Goal: Task Accomplishment & Management: Manage account settings

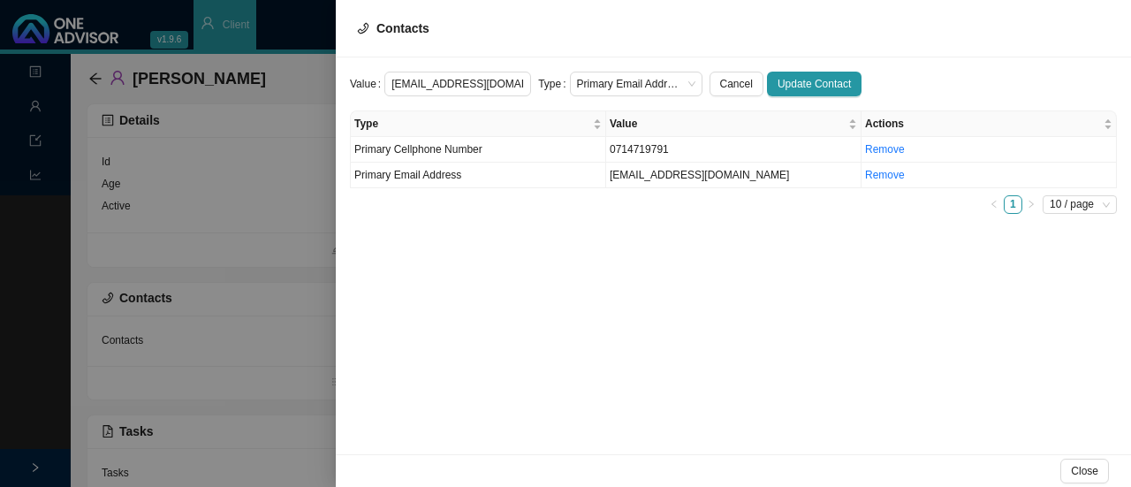
click at [95, 75] on div at bounding box center [565, 243] width 1131 height 487
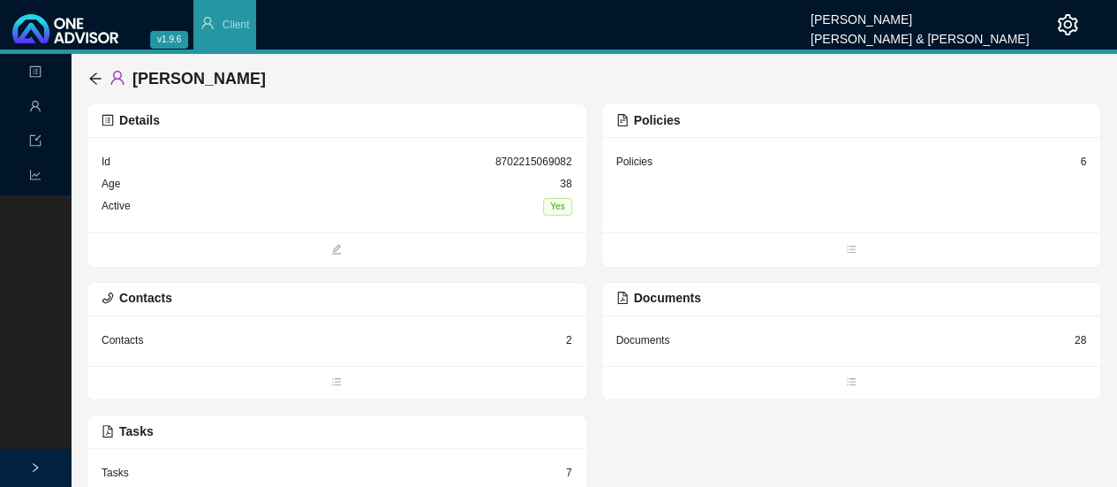
click at [95, 75] on icon "arrow-left" at bounding box center [94, 77] width 11 height 11
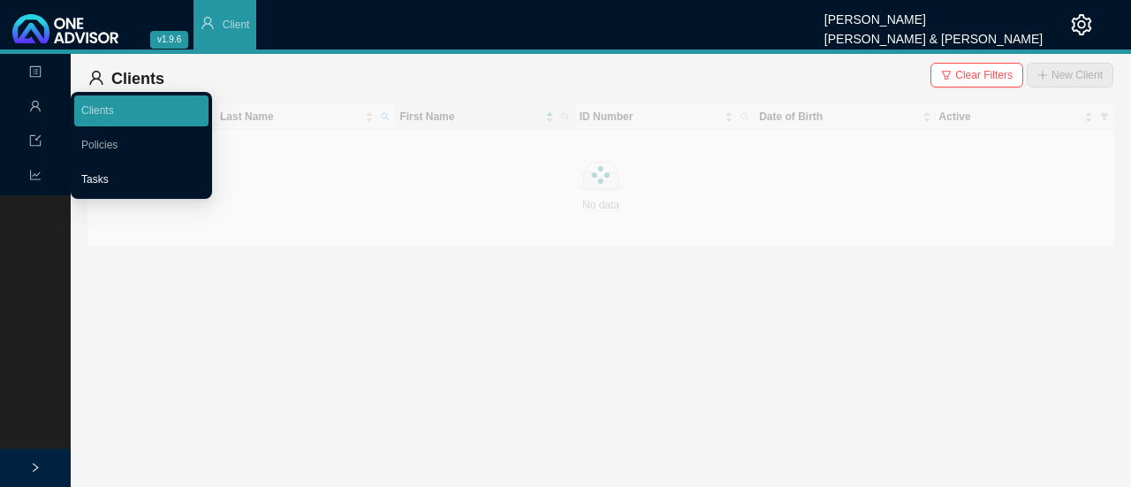
click at [109, 182] on link "Tasks" at bounding box center [94, 179] width 27 height 12
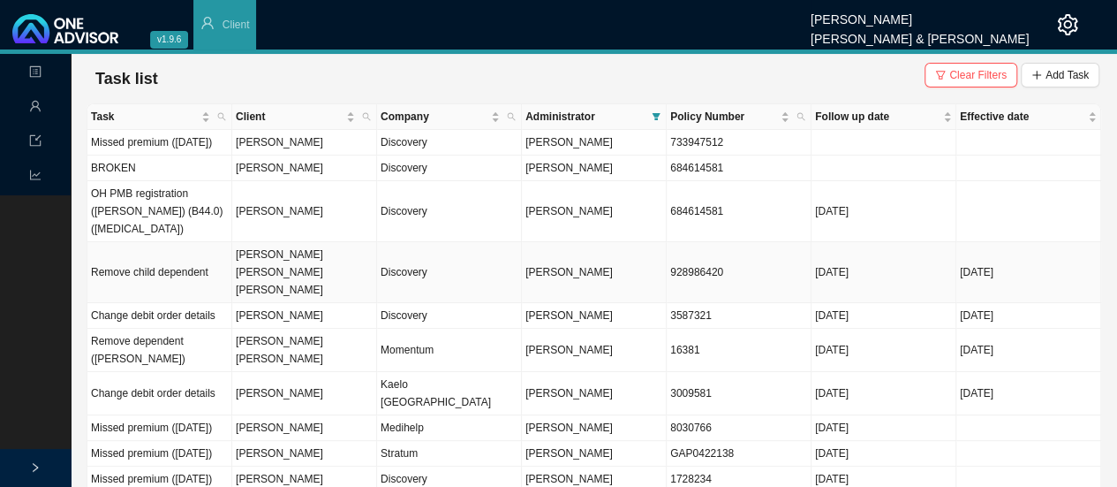
click at [284, 252] on td "[PERSON_NAME] [PERSON_NAME] [PERSON_NAME]" at bounding box center [304, 272] width 145 height 61
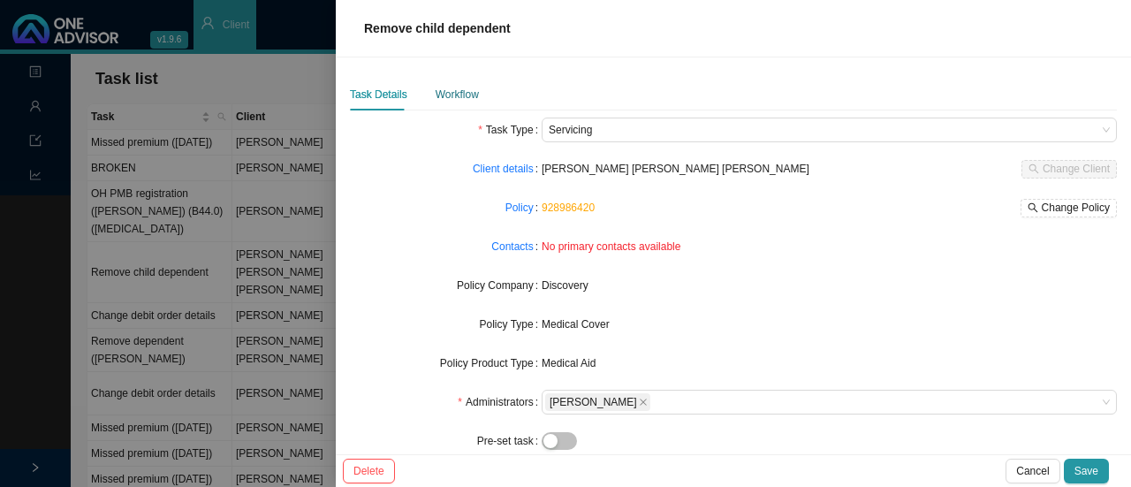
click at [455, 95] on div "Workflow" at bounding box center [456, 95] width 43 height 18
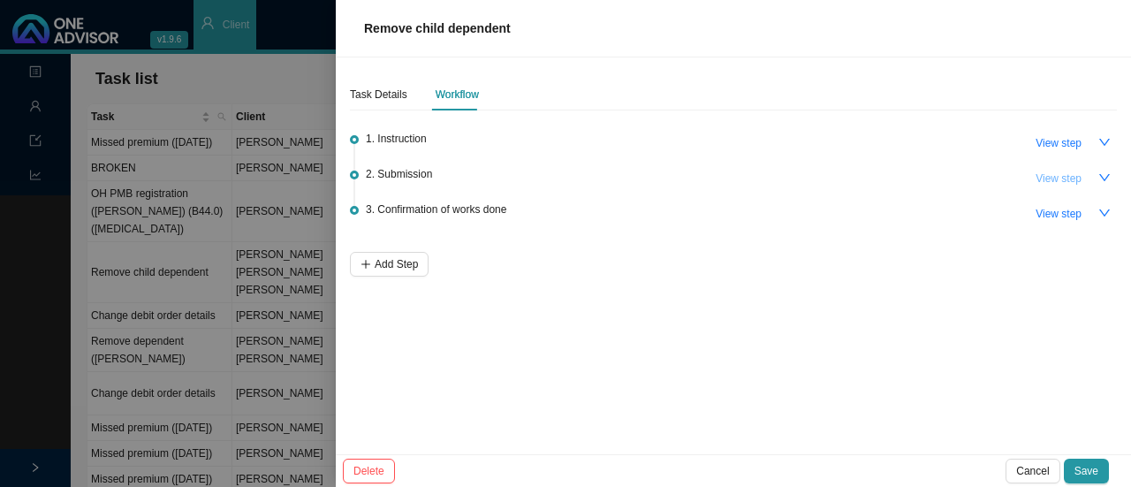
click at [1058, 178] on span "View step" at bounding box center [1058, 179] width 46 height 18
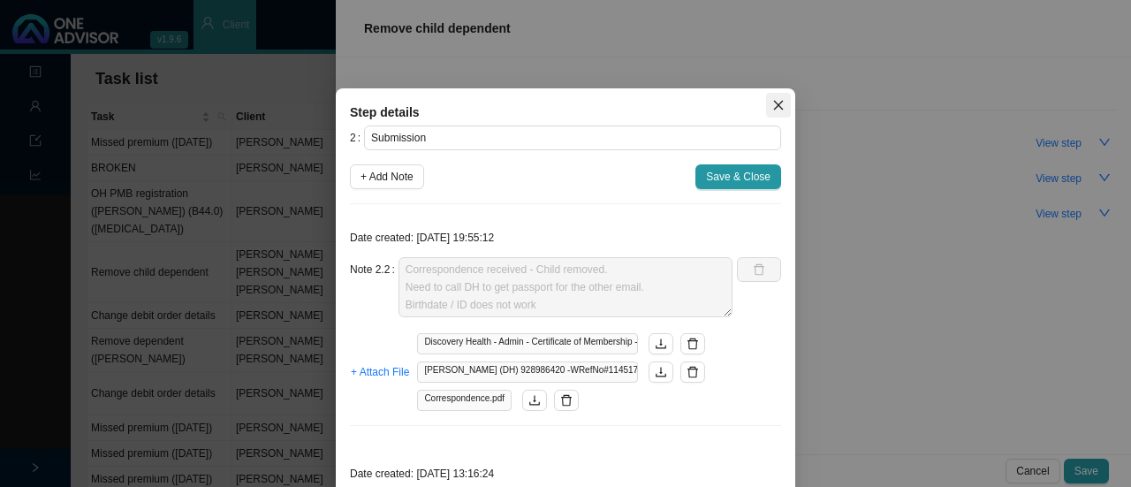
click at [774, 103] on icon "close" at bounding box center [779, 106] width 10 height 10
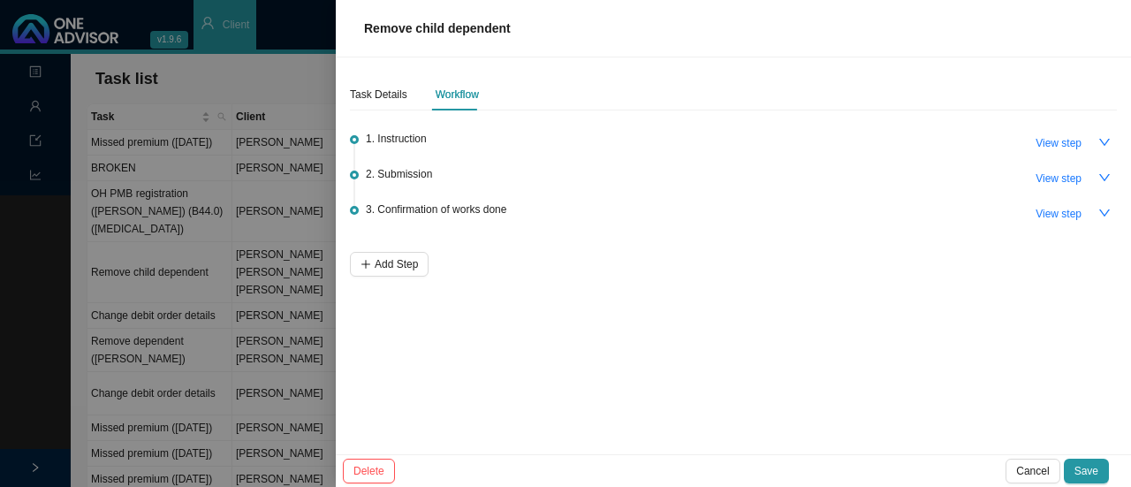
click at [234, 72] on div at bounding box center [565, 243] width 1131 height 487
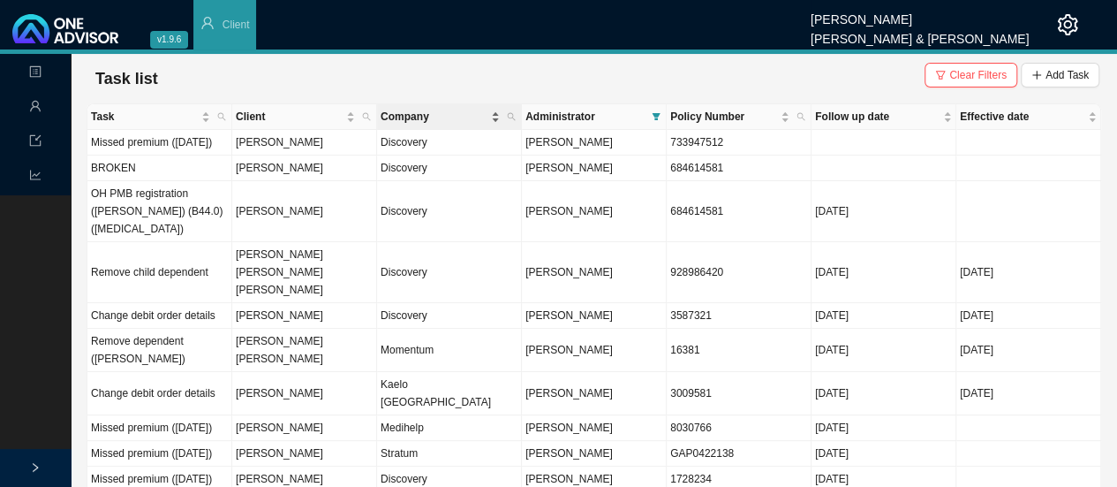
click at [399, 116] on span "Company" at bounding box center [434, 117] width 107 height 18
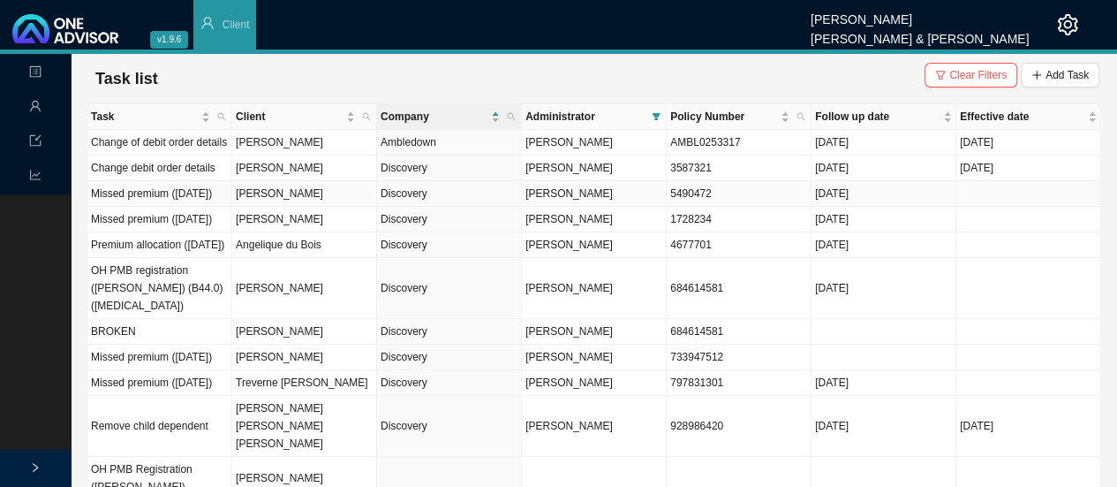
click at [299, 201] on td "[PERSON_NAME]" at bounding box center [304, 194] width 145 height 26
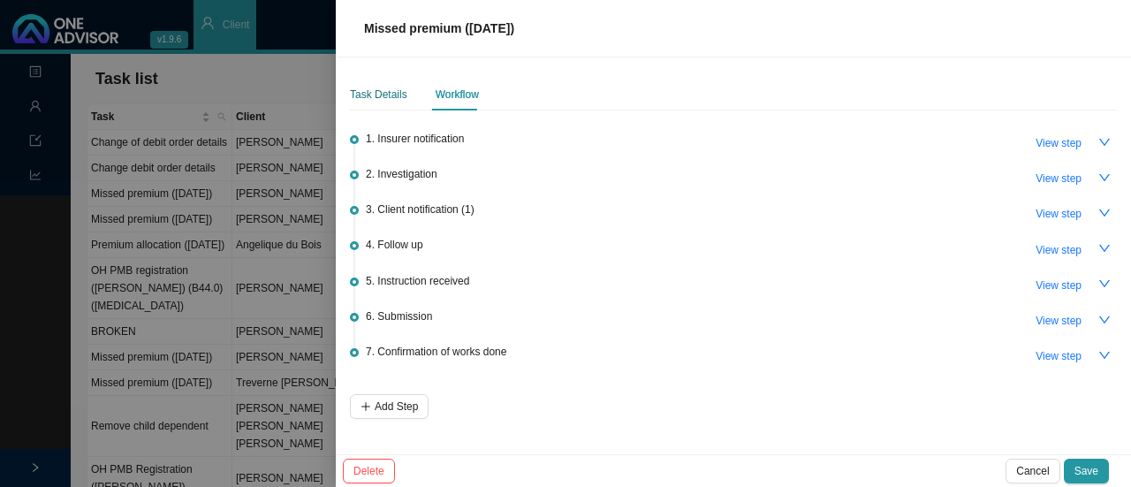
click at [382, 91] on div "Task Details" at bounding box center [378, 95] width 57 height 18
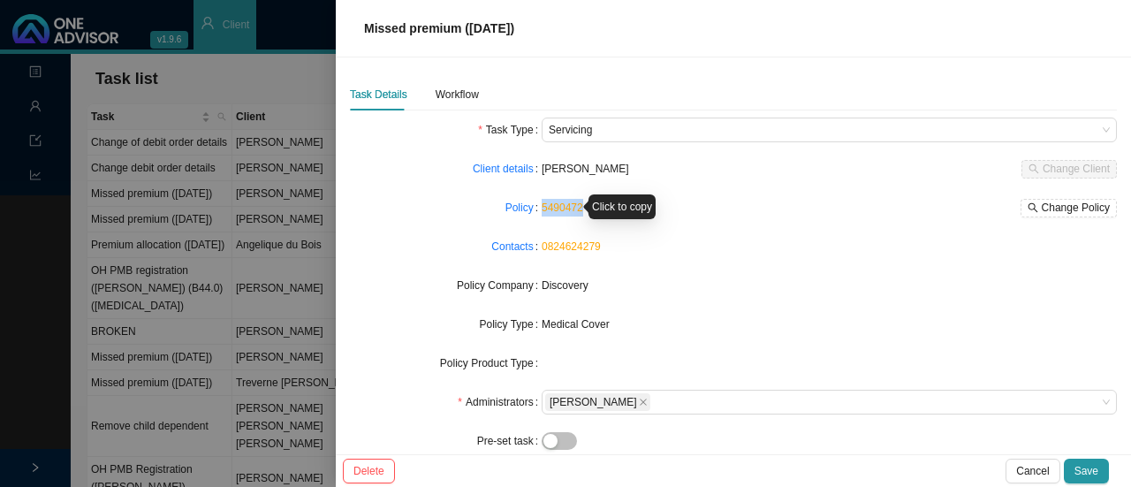
drag, startPoint x: 581, startPoint y: 211, endPoint x: 539, endPoint y: 208, distance: 42.5
click at [541, 208] on div "5490472 Change Policy" at bounding box center [828, 208] width 575 height 19
copy link "5490472"
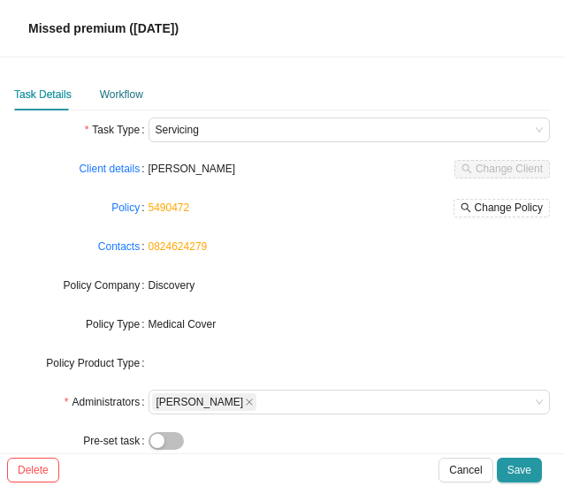
click at [114, 98] on div "Workflow" at bounding box center [121, 95] width 43 height 18
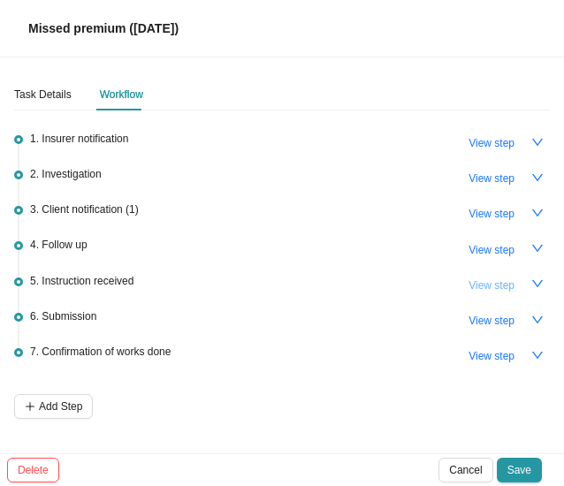
click at [505, 281] on span "View step" at bounding box center [491, 285] width 46 height 18
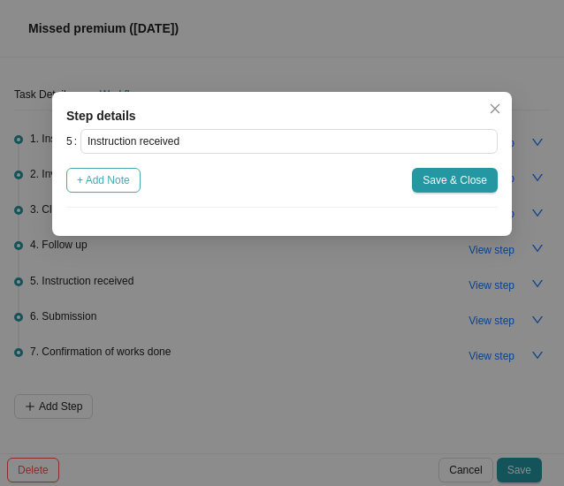
click at [107, 188] on span "+ Add Note" at bounding box center [103, 180] width 53 height 18
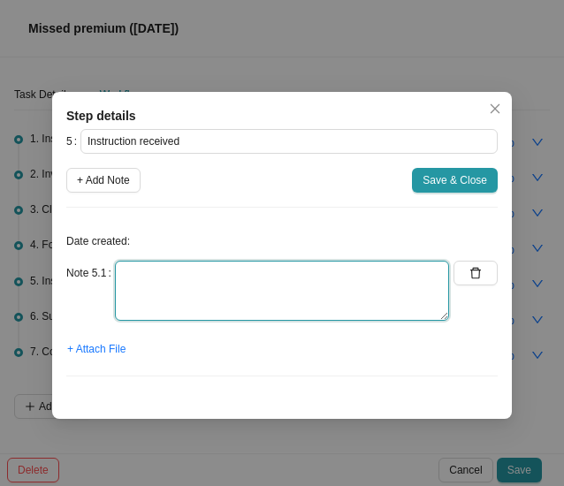
click at [157, 269] on textarea at bounding box center [282, 291] width 334 height 60
click at [251, 279] on textarea "Member stru" at bounding box center [282, 291] width 334 height 60
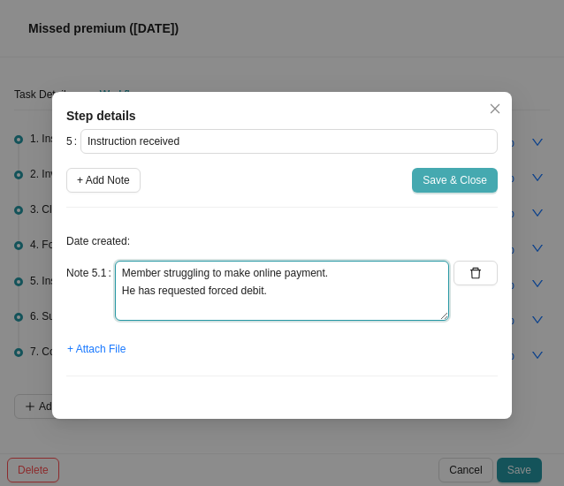
type textarea "Member struggling to make online payment. He has requested forced debit."
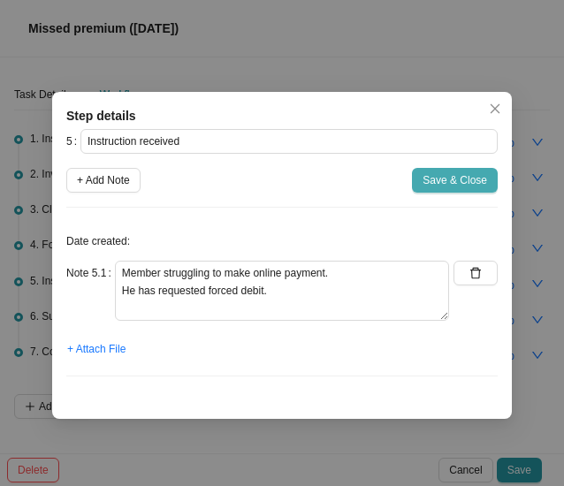
click at [456, 173] on span "Save & Close" at bounding box center [454, 180] width 64 height 18
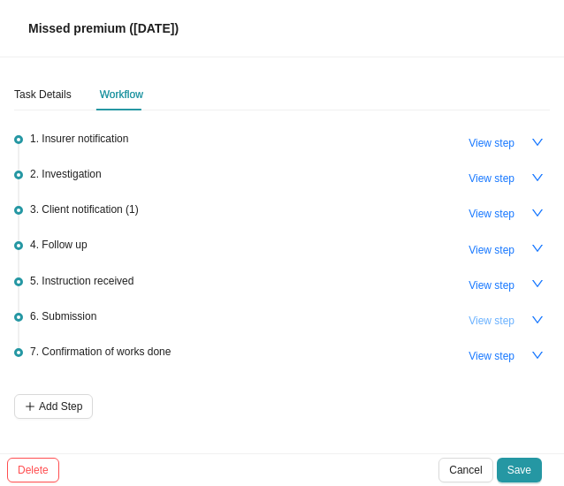
click at [486, 314] on span "View step" at bounding box center [491, 321] width 46 height 18
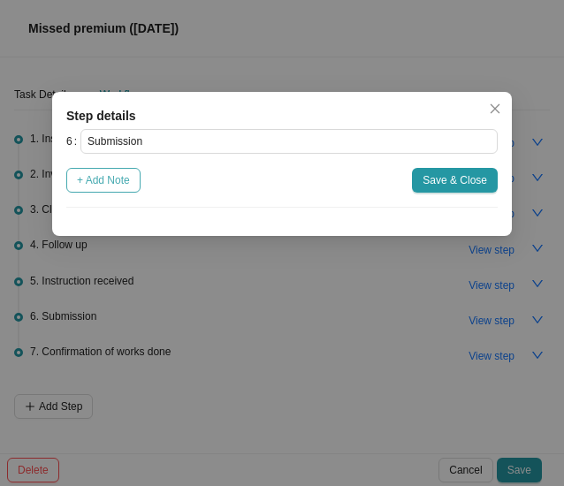
click at [119, 179] on span "+ Add Note" at bounding box center [103, 180] width 53 height 18
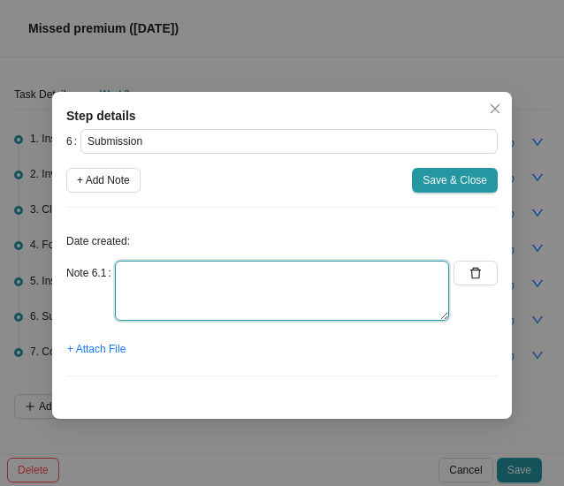
click at [163, 301] on textarea at bounding box center [282, 291] width 334 height 60
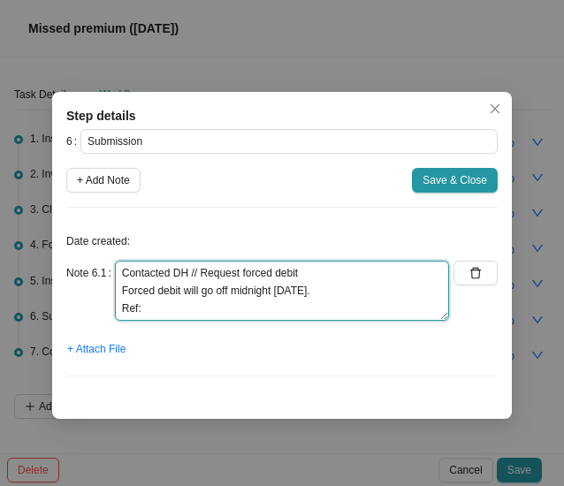
paste textarea "11463634092."
type textarea "Contacted DH // Request forced debit Forced debit will go off midnight [DATE]. …"
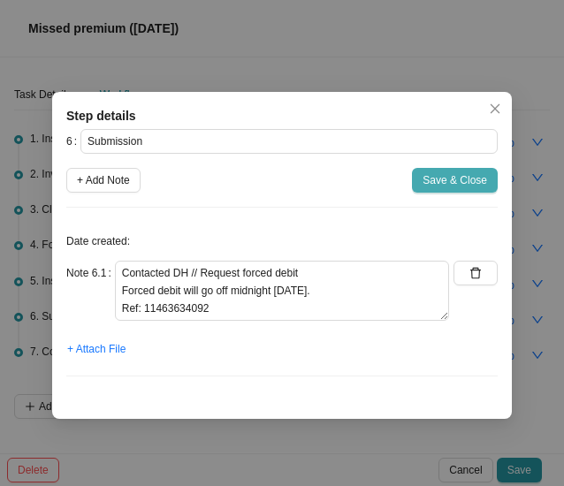
click at [462, 179] on span "Save & Close" at bounding box center [454, 180] width 64 height 18
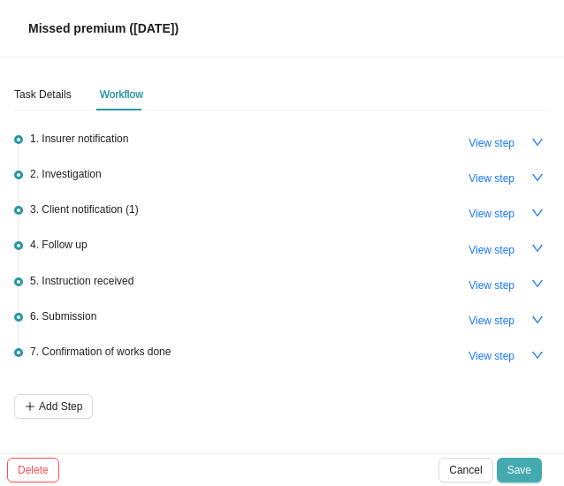
click at [528, 468] on span "Save" at bounding box center [519, 470] width 24 height 18
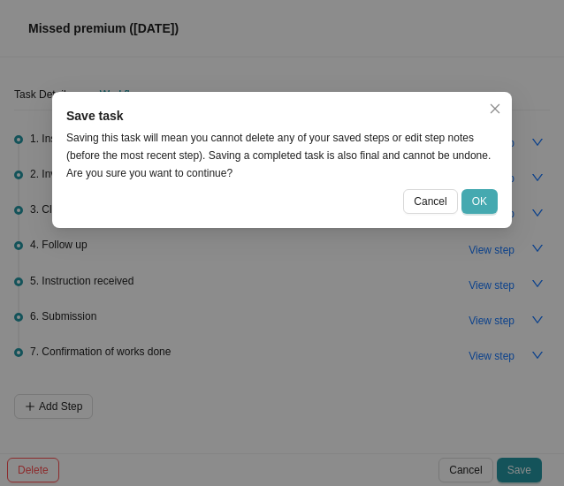
click at [477, 194] on span "OK" at bounding box center [479, 202] width 15 height 18
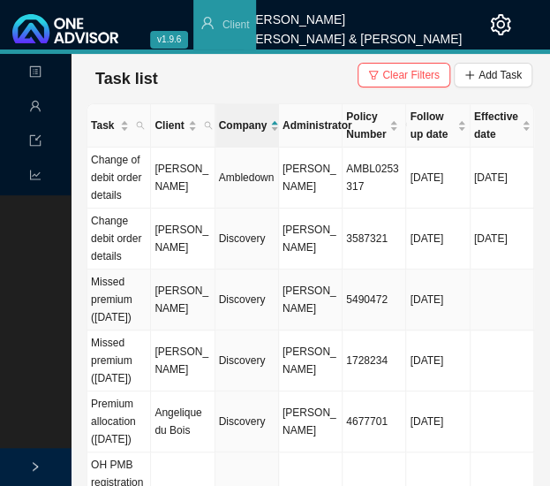
click at [178, 322] on td "[PERSON_NAME]" at bounding box center [183, 299] width 64 height 61
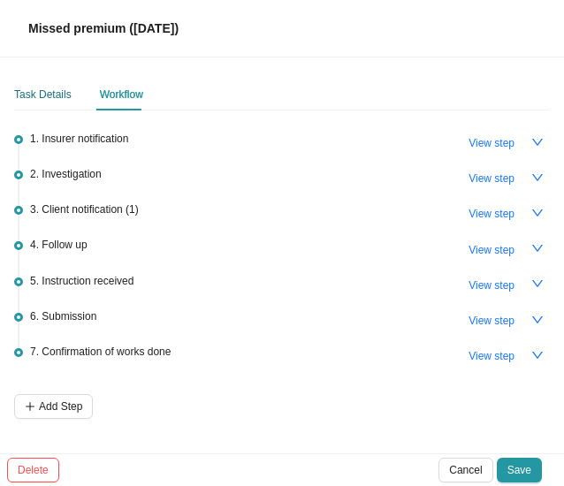
click at [26, 95] on div "Task Details" at bounding box center [42, 95] width 57 height 18
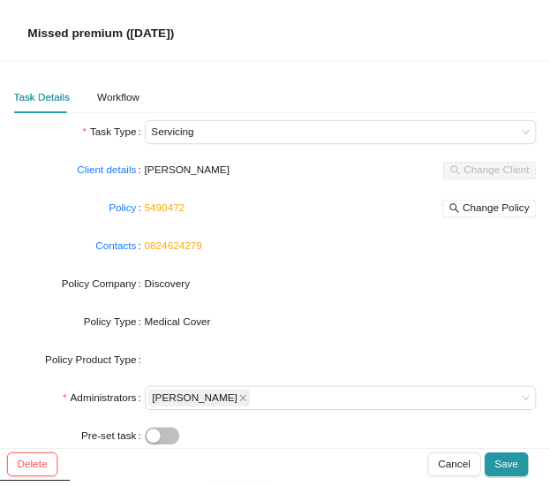
scroll to position [183, 0]
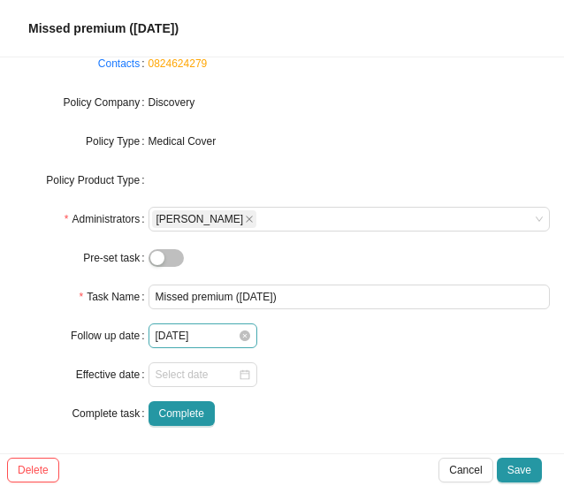
click at [246, 337] on div "[DATE]" at bounding box center [202, 335] width 109 height 25
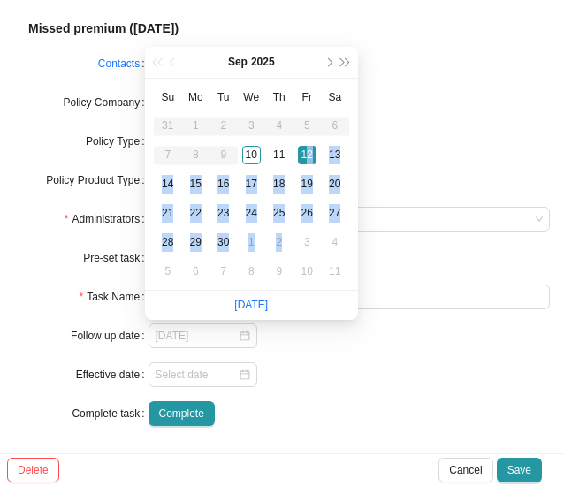
type input "[DATE]"
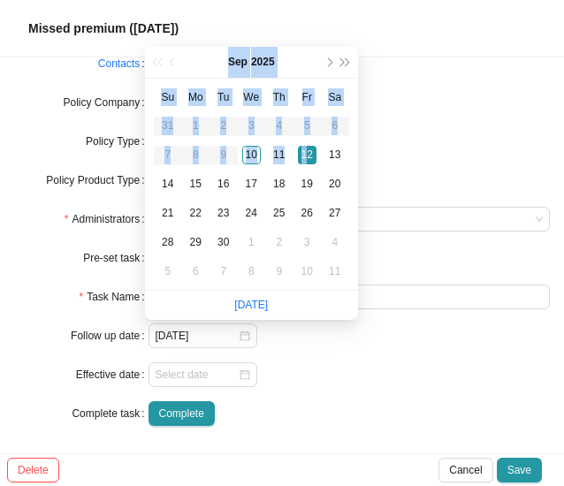
drag, startPoint x: 305, startPoint y: 155, endPoint x: 211, endPoint y: 441, distance: 301.1
click at [211, 441] on body "v1.9.6 [PERSON_NAME] & [PERSON_NAME] Client Landing Management Data Reports Tas…" at bounding box center [275, 243] width 550 height 486
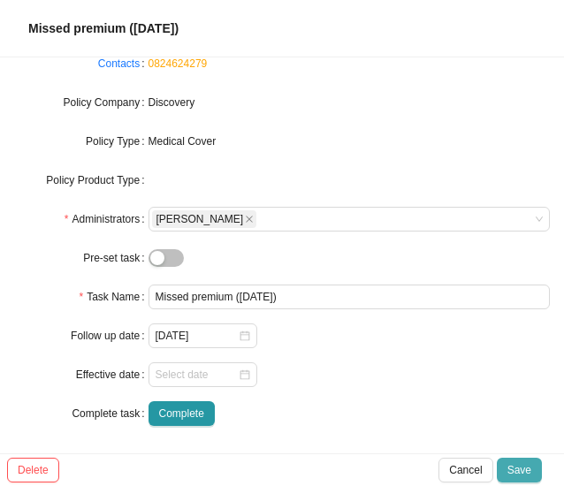
click at [523, 467] on span "Save" at bounding box center [519, 470] width 24 height 18
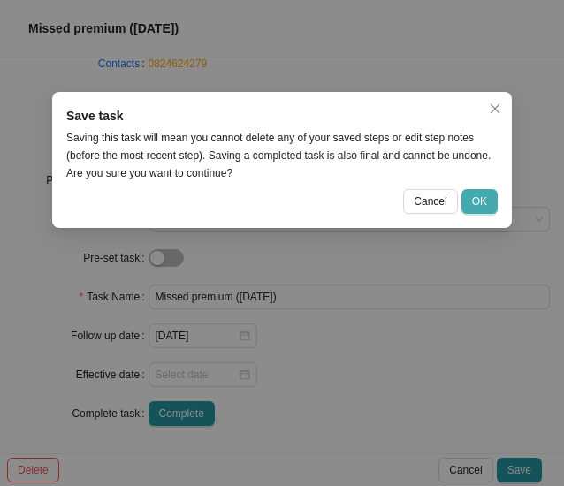
click at [486, 206] on span "OK" at bounding box center [479, 202] width 15 height 18
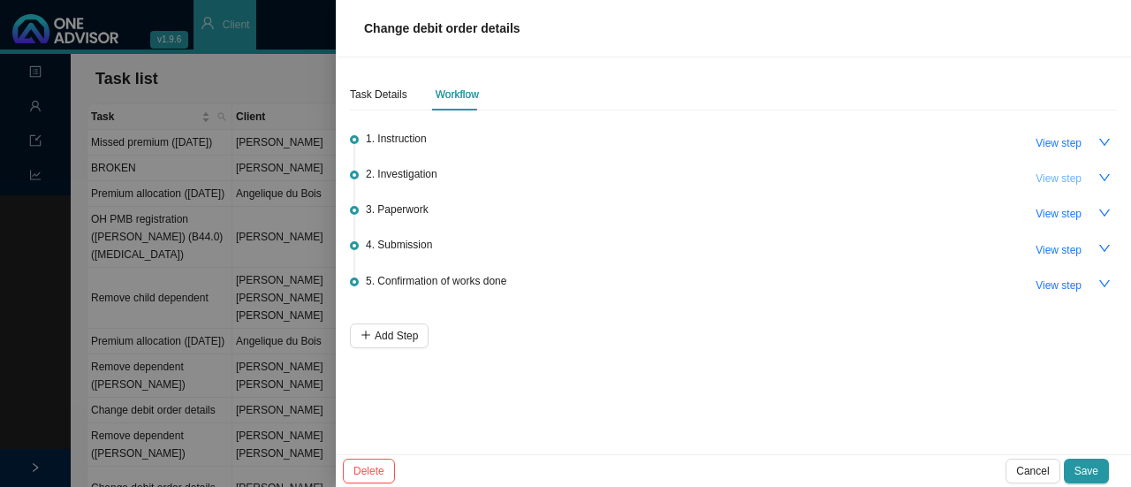
click at [1065, 175] on span "View step" at bounding box center [1058, 179] width 46 height 18
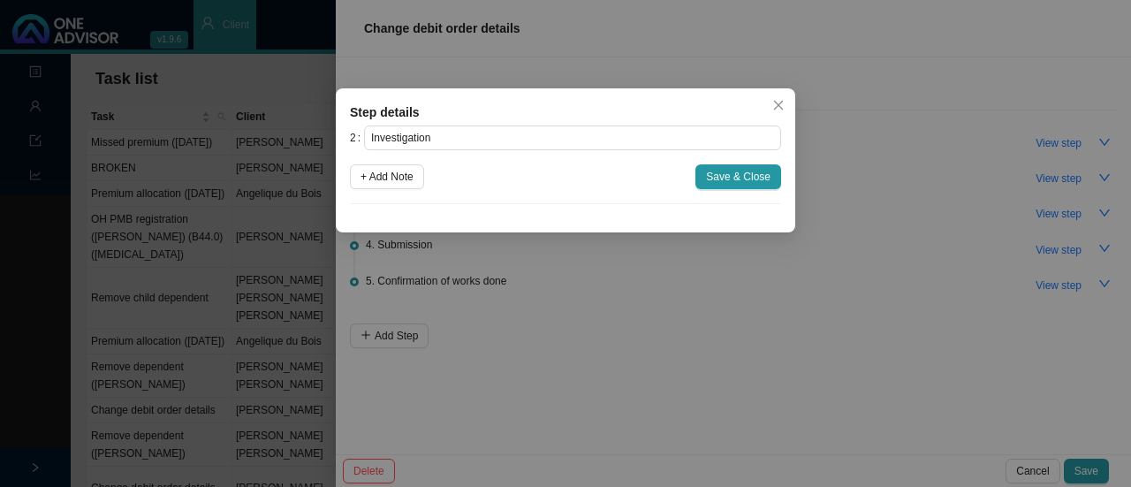
drag, startPoint x: 777, startPoint y: 108, endPoint x: 844, endPoint y: 320, distance: 222.4
click at [844, 320] on div "Step details 2 Investigation + Add Note Save & Close Cancel OK" at bounding box center [565, 243] width 1131 height 487
click at [783, 106] on icon "close" at bounding box center [778, 105] width 12 height 12
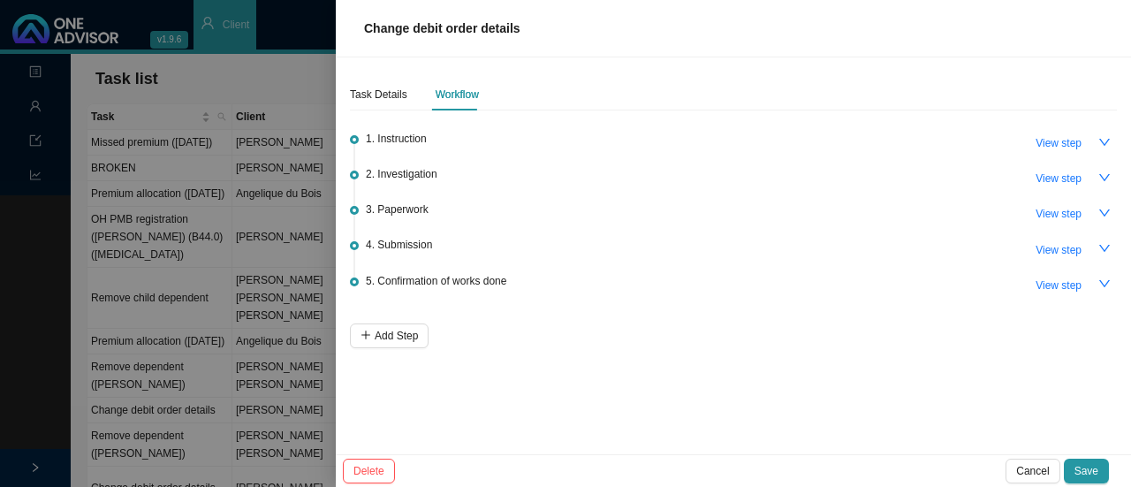
click at [277, 68] on div at bounding box center [565, 243] width 1131 height 487
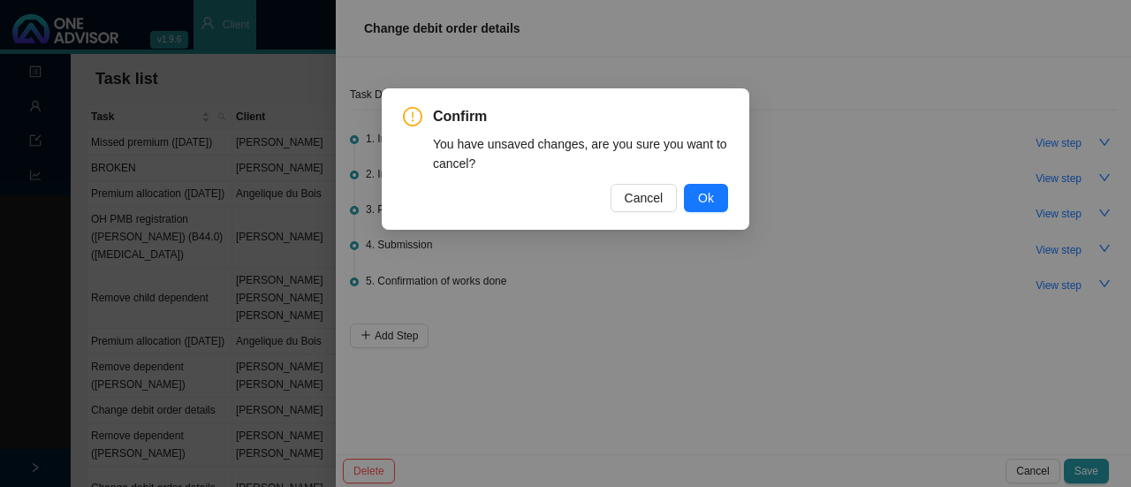
click at [704, 220] on div "Confirm You have unsaved changes, are you sure you want to cancel? Cancel Ok" at bounding box center [565, 158] width 367 height 141
click at [700, 201] on span "Ok" at bounding box center [706, 197] width 16 height 19
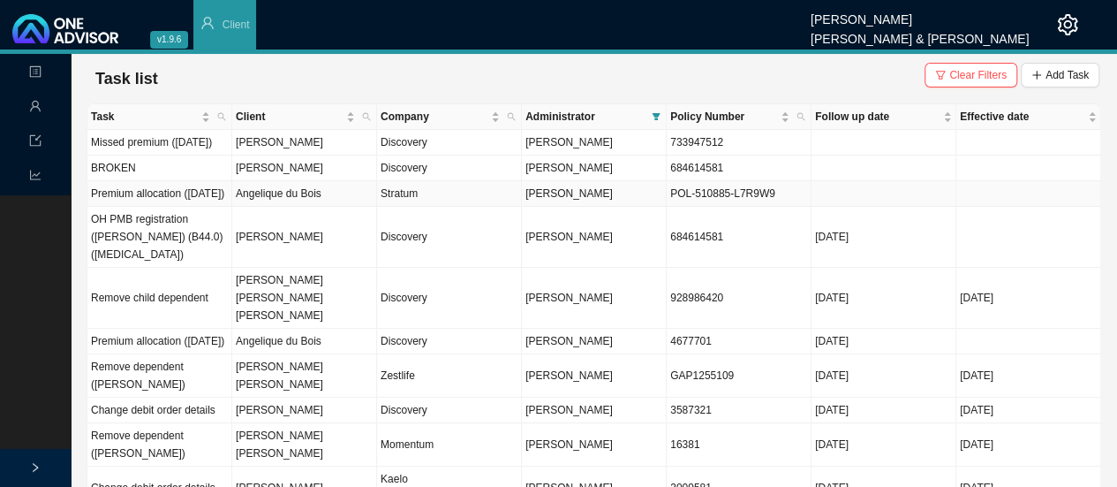
click at [412, 207] on td "Stratum" at bounding box center [449, 194] width 145 height 26
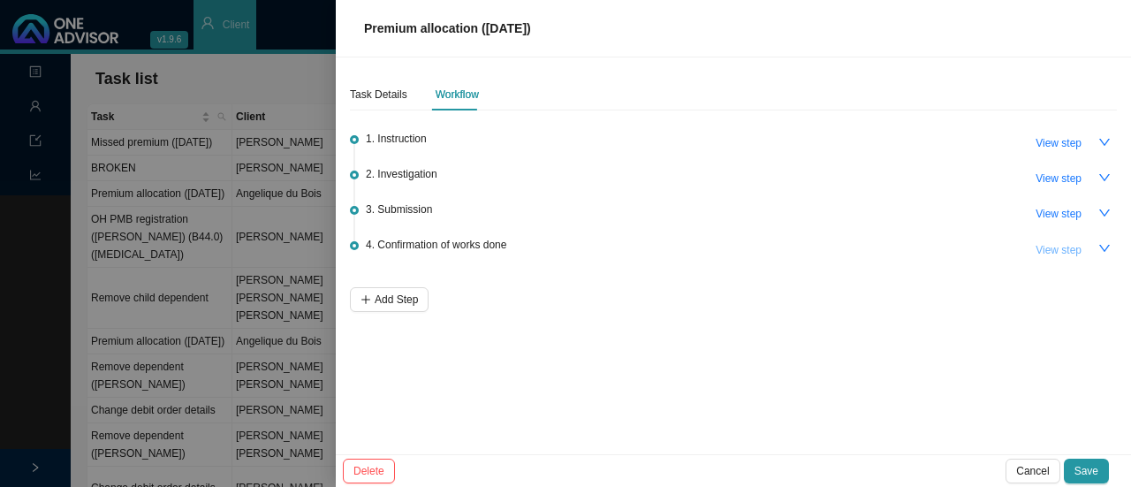
click at [1058, 246] on span "View step" at bounding box center [1058, 250] width 46 height 18
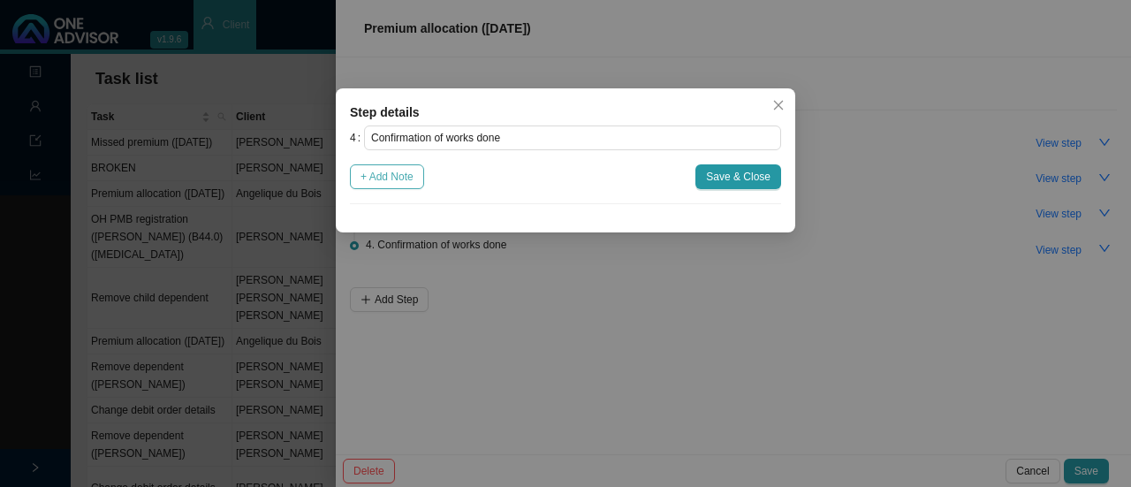
click at [365, 170] on span "+ Add Note" at bounding box center [386, 177] width 53 height 18
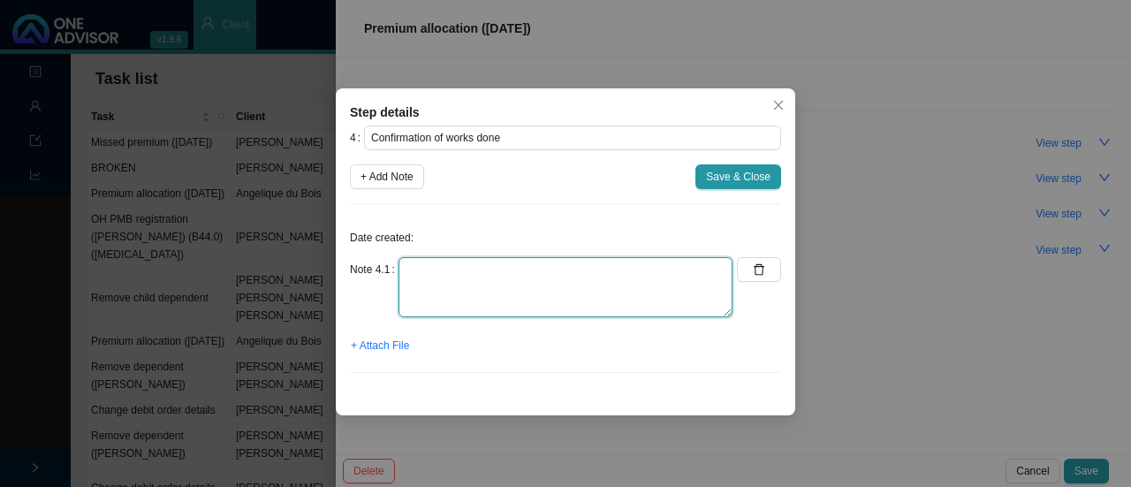
click at [426, 296] on textarea at bounding box center [565, 287] width 334 height 60
type textarea "Informed client - policy is active"
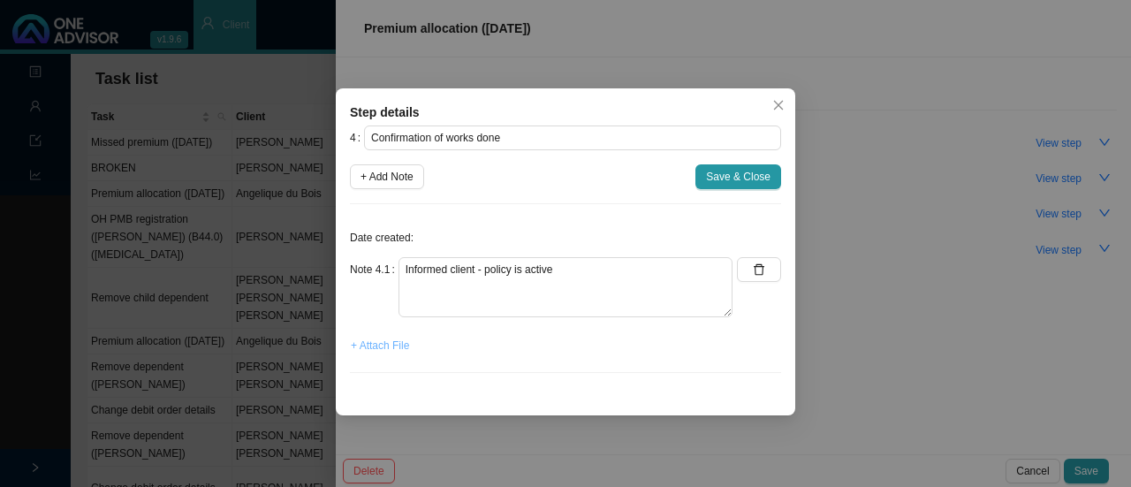
click at [385, 347] on span "+ Attach File" at bounding box center [380, 346] width 58 height 18
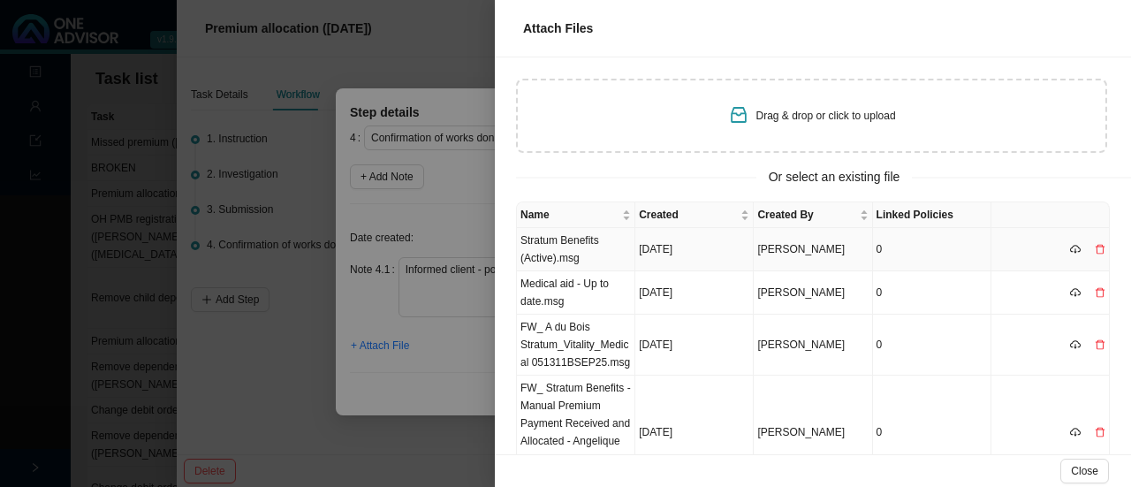
click at [561, 252] on td "Stratum Benefits (Active).msg" at bounding box center [576, 249] width 118 height 43
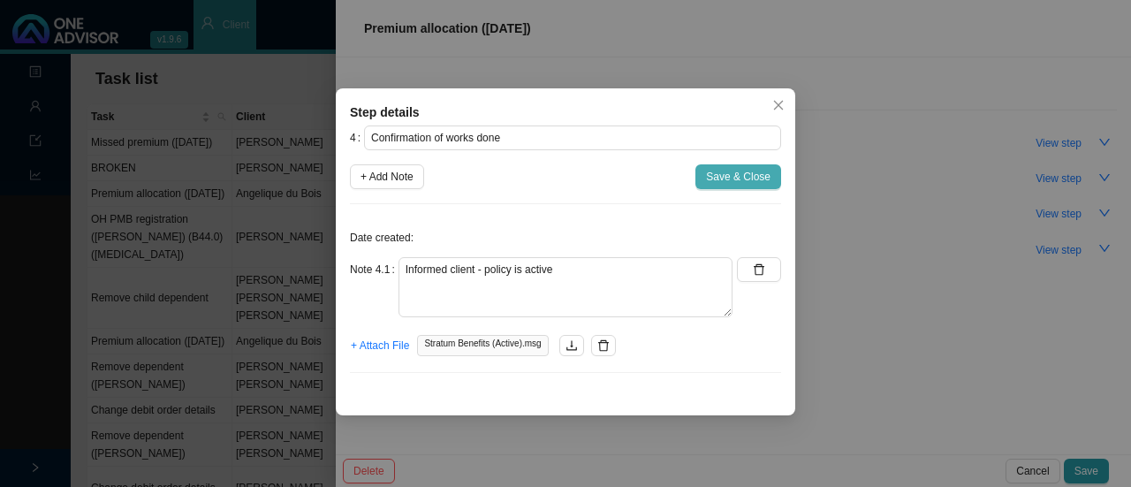
click at [732, 178] on span "Save & Close" at bounding box center [738, 177] width 64 height 18
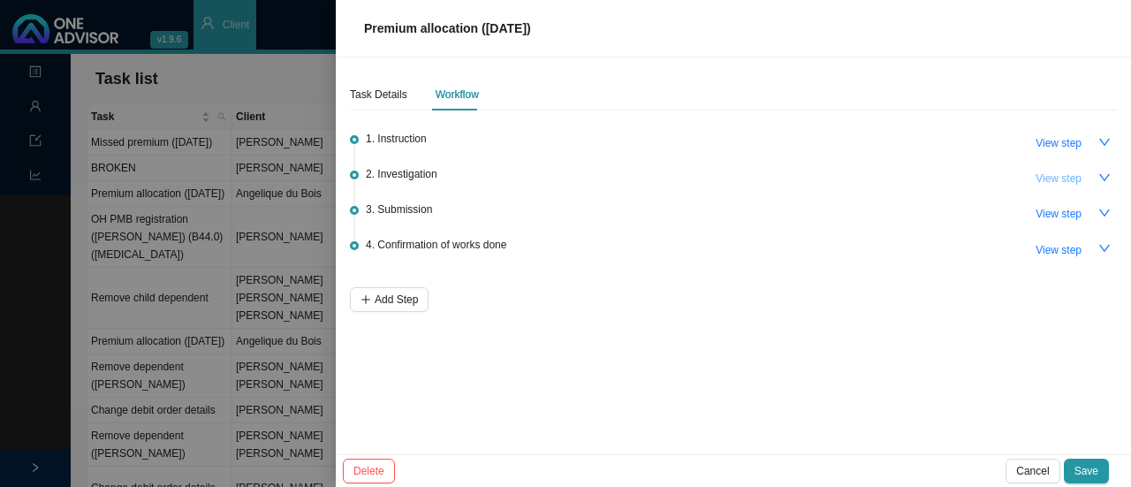
click at [1053, 172] on span "View step" at bounding box center [1058, 179] width 46 height 18
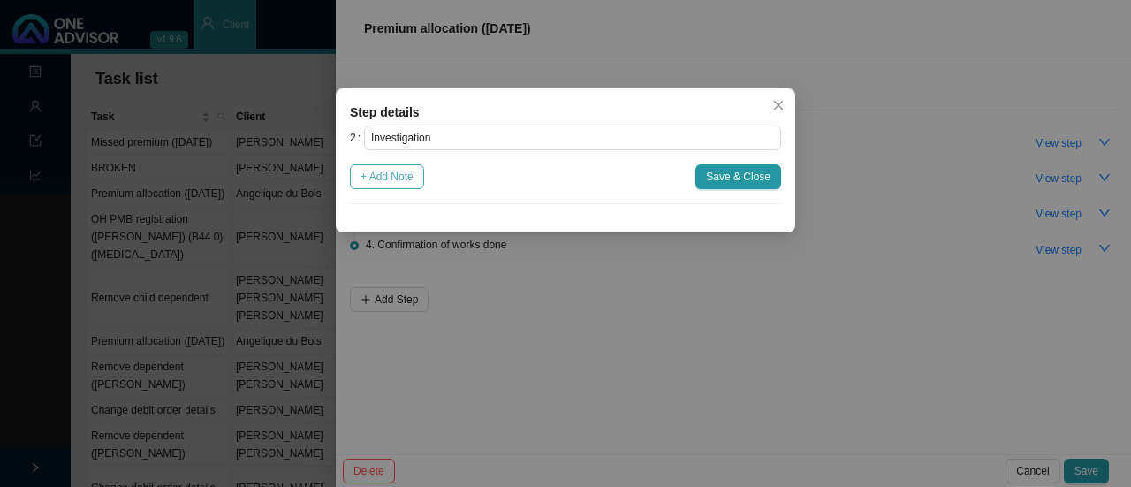
click at [389, 172] on span "+ Add Note" at bounding box center [386, 177] width 53 height 18
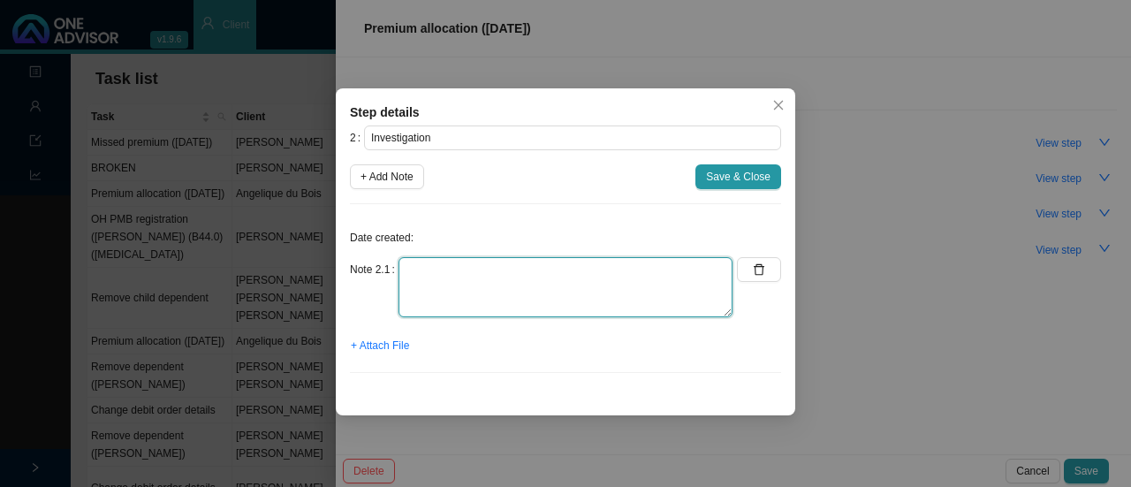
click at [426, 305] on textarea at bounding box center [565, 287] width 334 height 60
type textarea "Contacted Strat // Cassandra Payment allocated & policy is active"
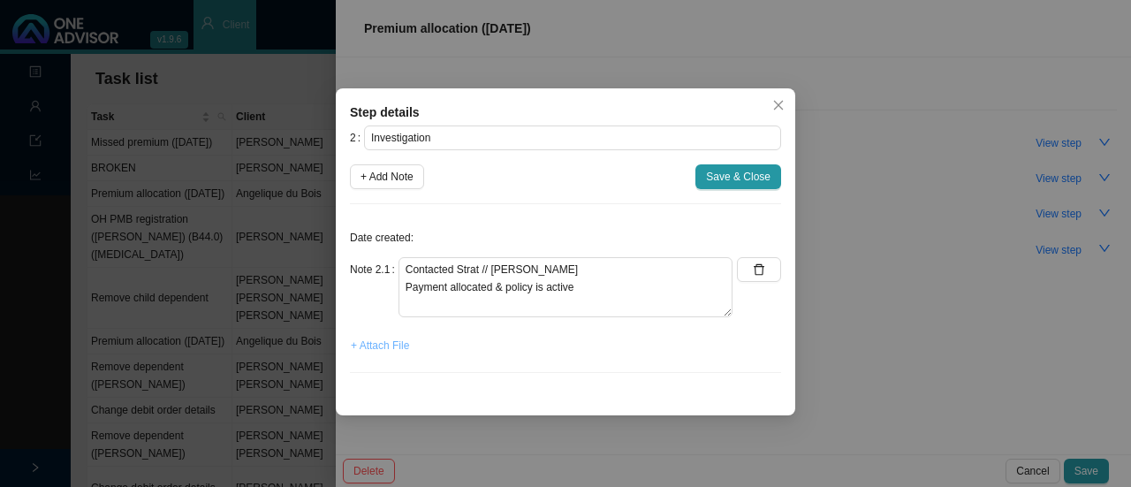
click at [375, 345] on span "+ Attach File" at bounding box center [380, 346] width 58 height 18
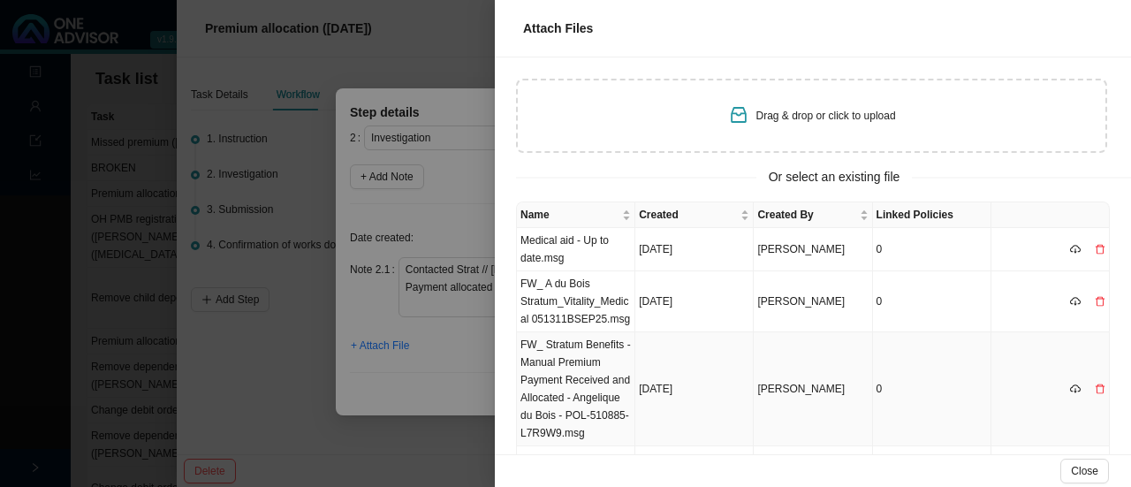
click at [604, 379] on td "FW_ Stratum Benefits - Manual Premium Payment Received and Allocated - Angeliqu…" at bounding box center [576, 389] width 118 height 114
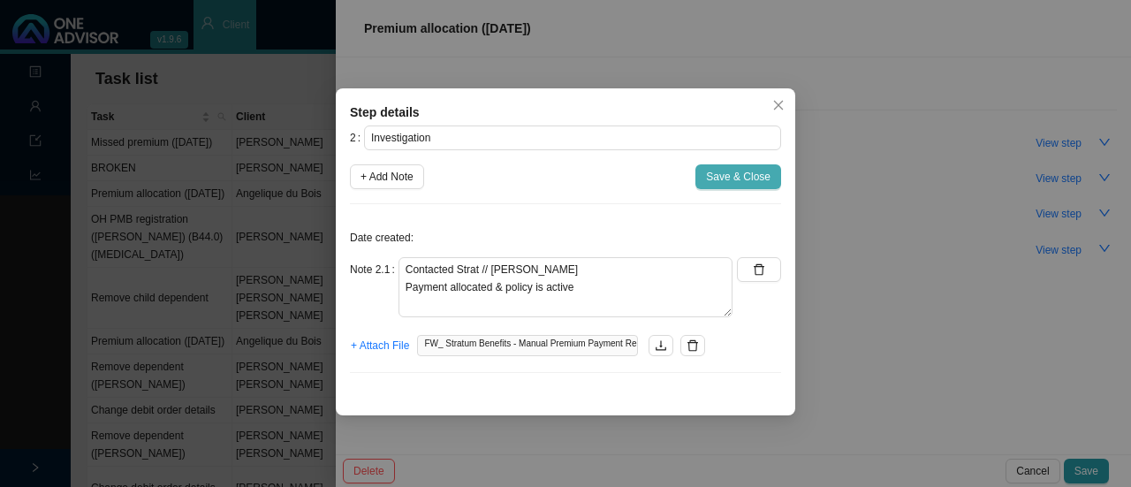
click at [732, 168] on span "Save & Close" at bounding box center [738, 177] width 64 height 18
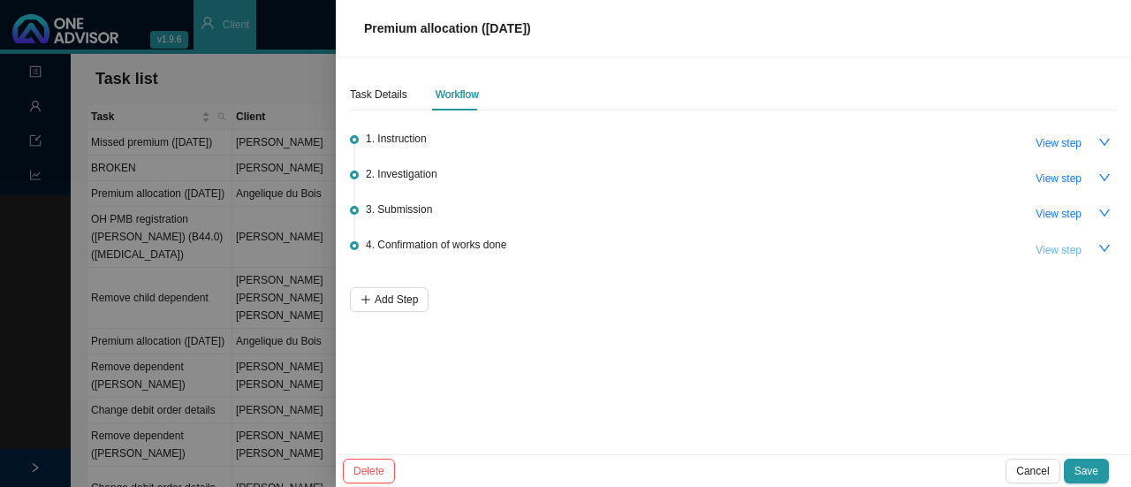
click at [1040, 247] on span "View step" at bounding box center [1058, 250] width 46 height 18
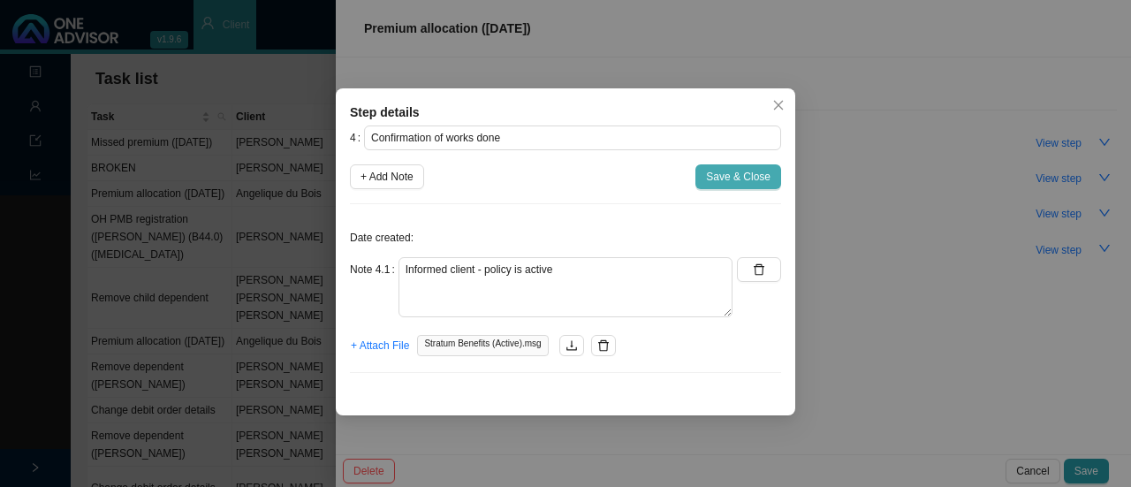
click at [726, 174] on span "Save & Close" at bounding box center [738, 177] width 64 height 18
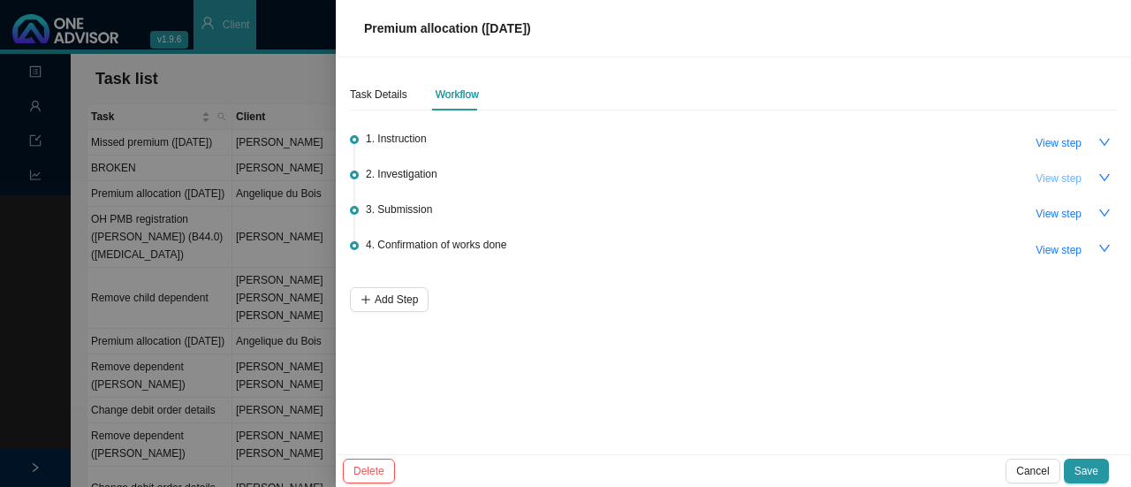
click at [1057, 170] on span "View step" at bounding box center [1058, 179] width 46 height 18
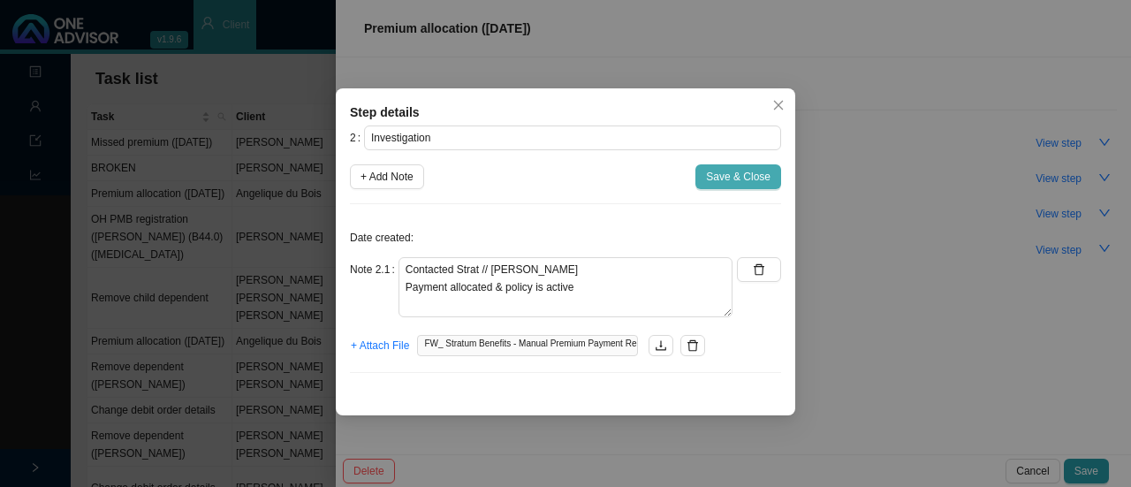
click at [749, 176] on span "Save & Close" at bounding box center [738, 177] width 64 height 18
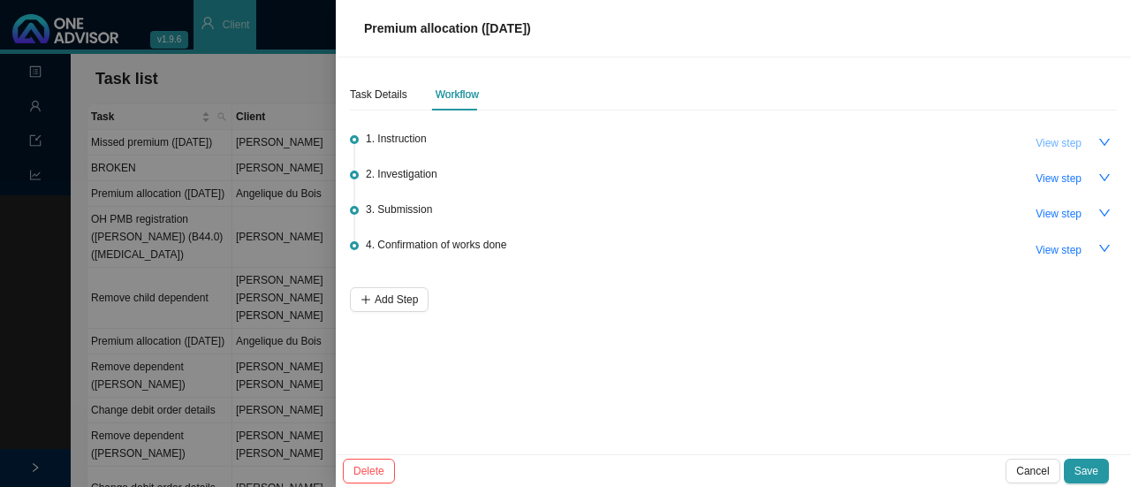
click at [1055, 141] on span "View step" at bounding box center [1058, 143] width 46 height 18
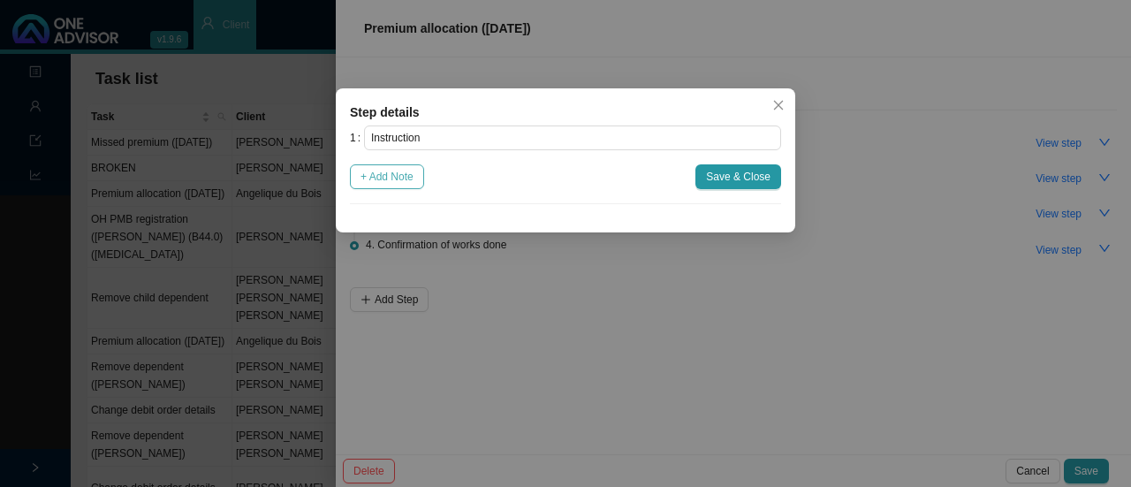
click at [391, 176] on span "+ Add Note" at bounding box center [386, 177] width 53 height 18
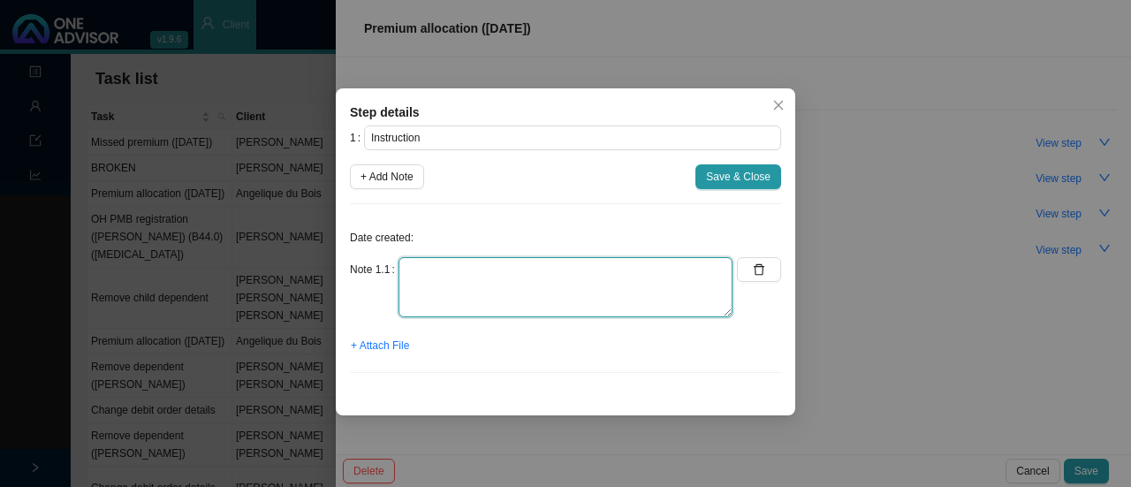
click at [441, 294] on textarea at bounding box center [565, 287] width 334 height 60
type textarea "Member made a payment"
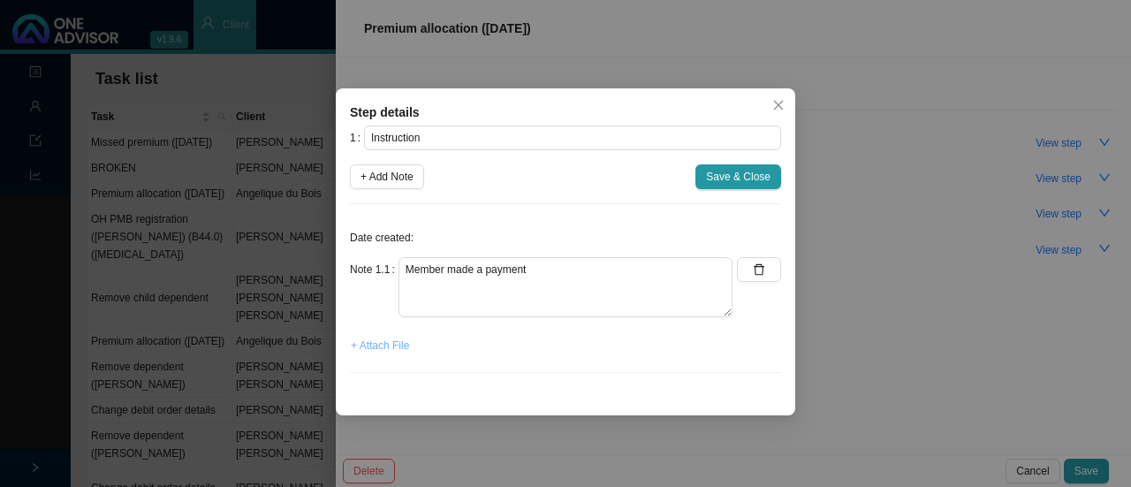
click at [370, 347] on span "+ Attach File" at bounding box center [380, 346] width 58 height 18
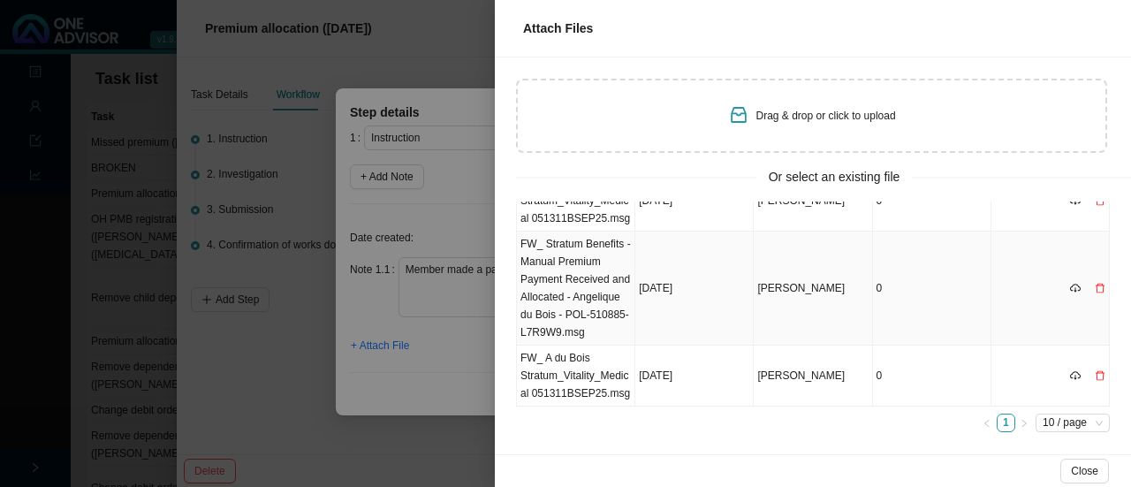
scroll to position [148, 0]
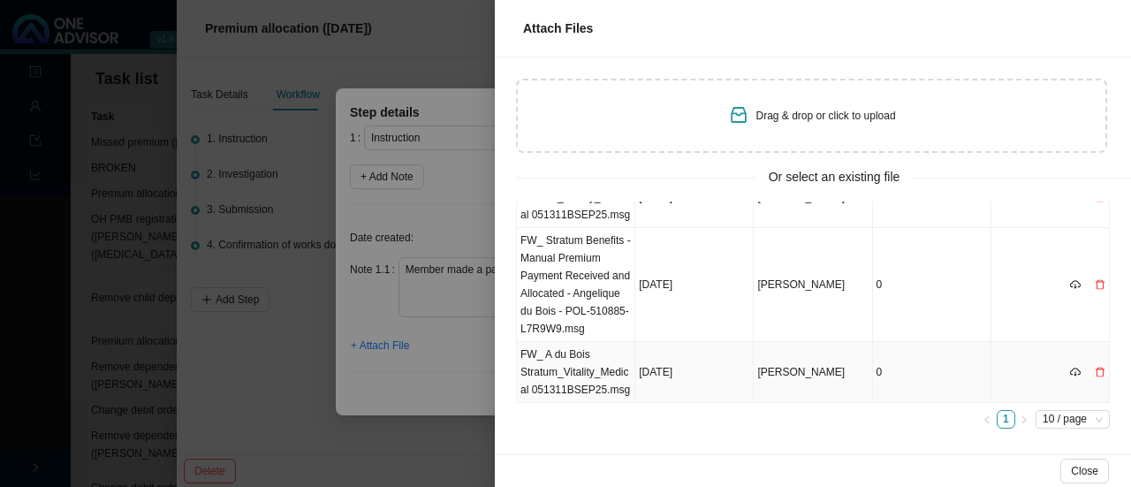
click at [608, 360] on td "FW_ A du Bois Stratum_Vitality_Medical 051311BSEP25.msg" at bounding box center [576, 372] width 118 height 61
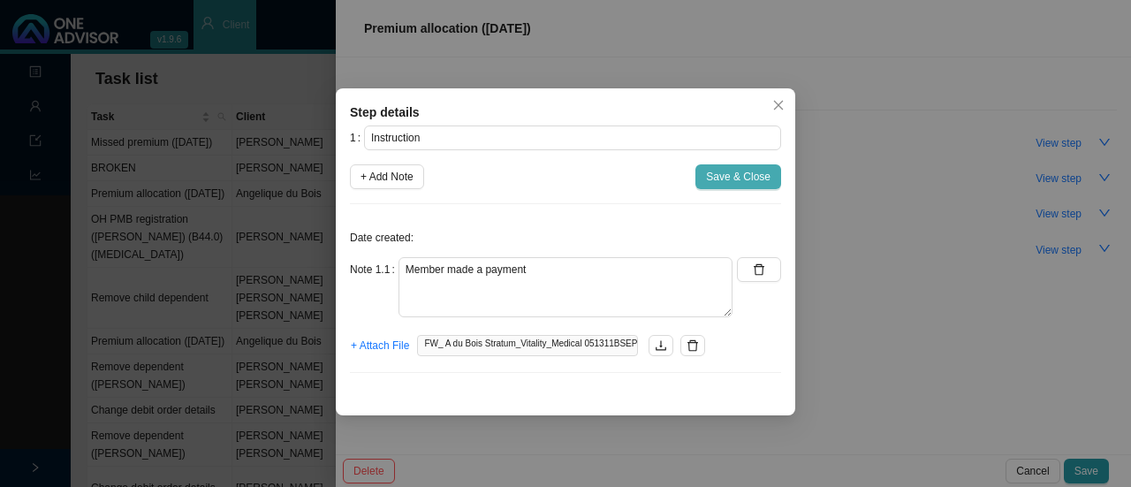
click at [746, 179] on span "Save & Close" at bounding box center [738, 177] width 64 height 18
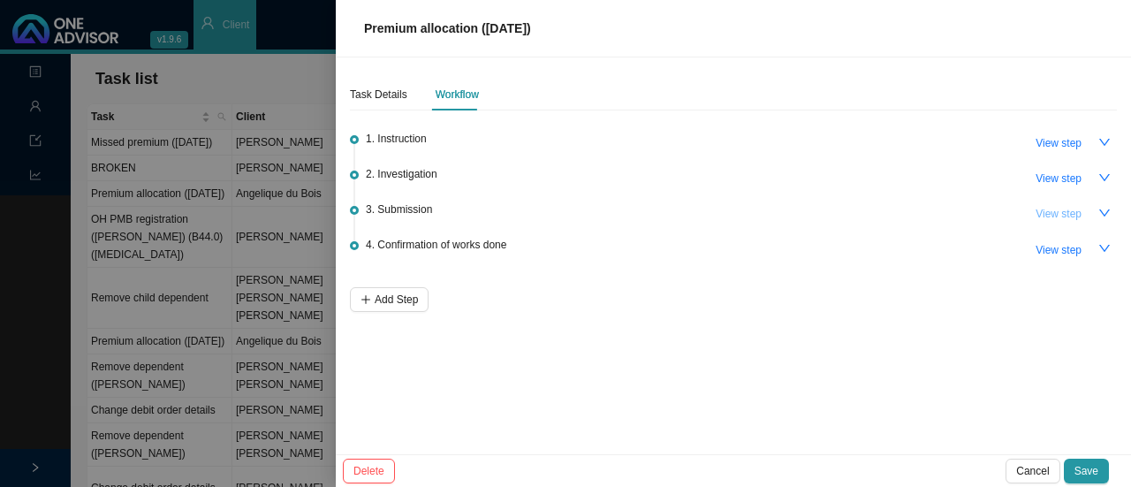
click at [1054, 211] on span "View step" at bounding box center [1058, 214] width 46 height 18
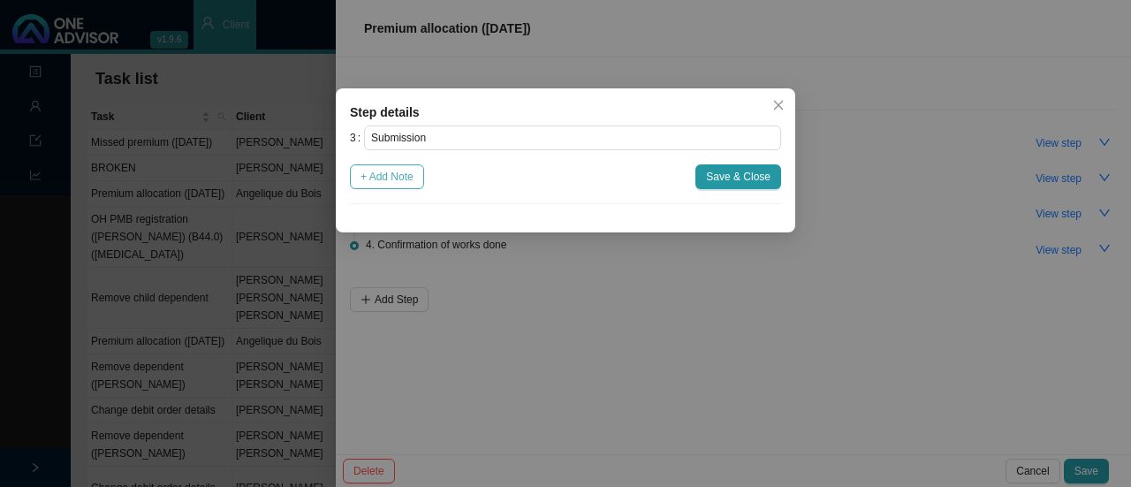
click at [390, 174] on span "+ Add Note" at bounding box center [386, 177] width 53 height 18
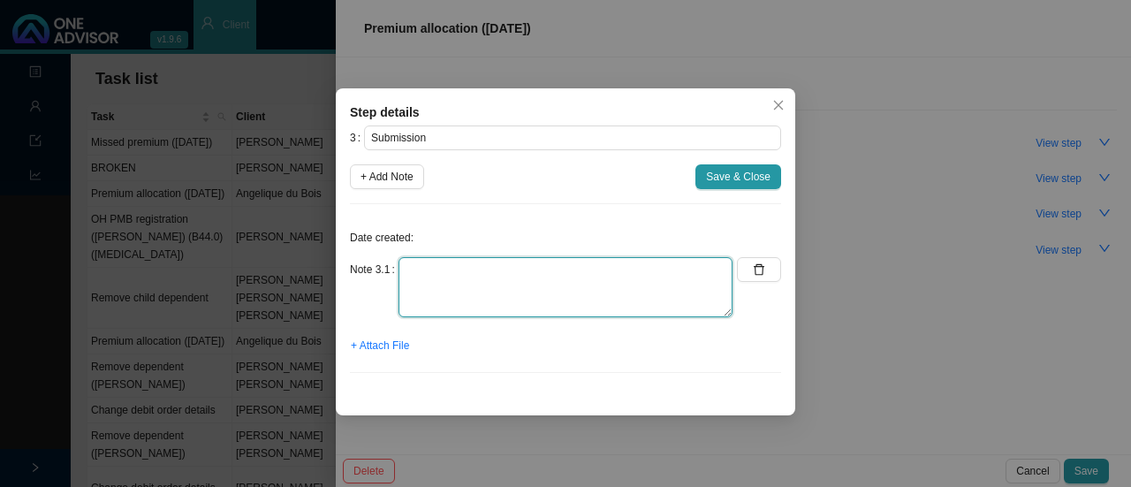
click at [450, 275] on textarea at bounding box center [565, 287] width 334 height 60
type textarea "Payment already allocated // No need for submission"
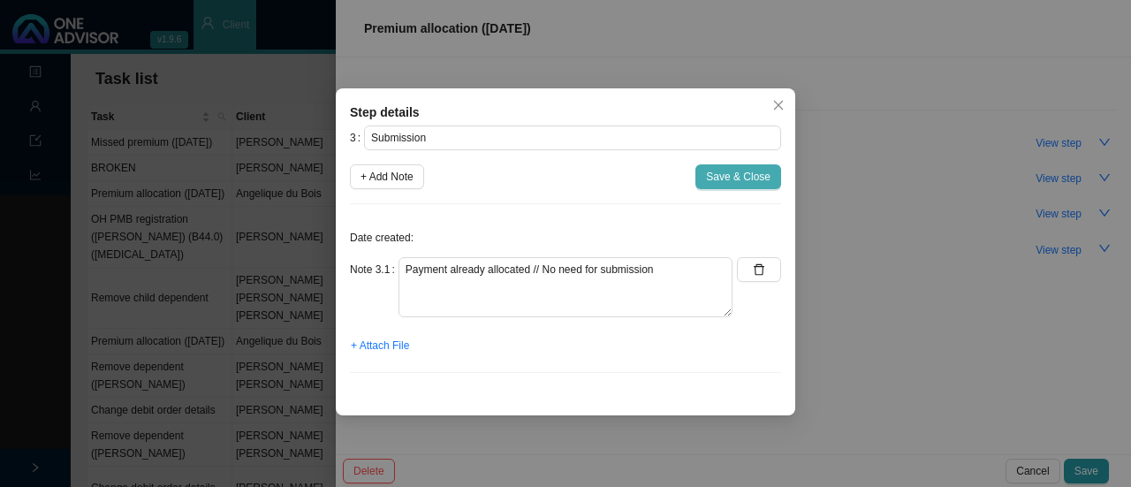
click at [729, 179] on span "Save & Close" at bounding box center [738, 177] width 64 height 18
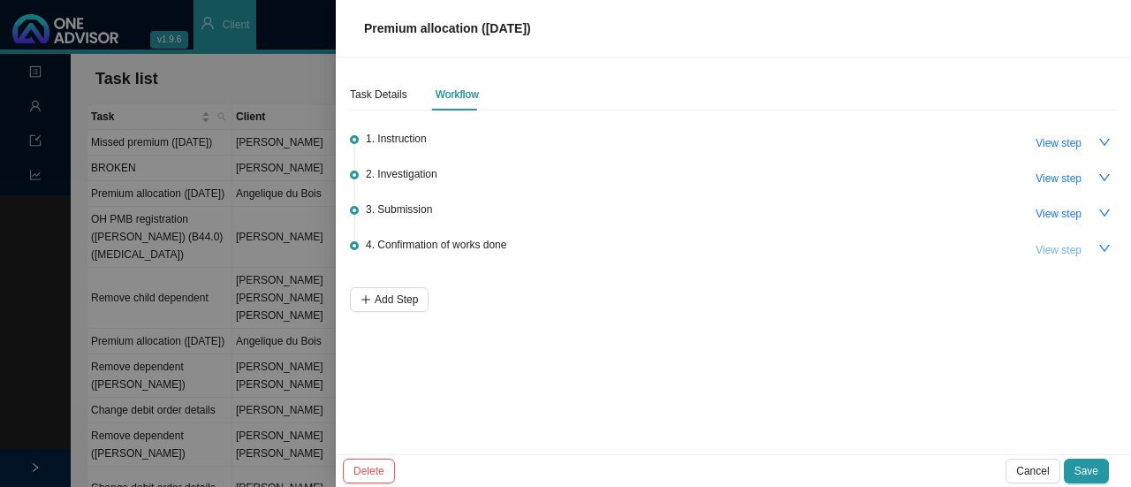
click at [1052, 253] on span "View step" at bounding box center [1058, 250] width 46 height 18
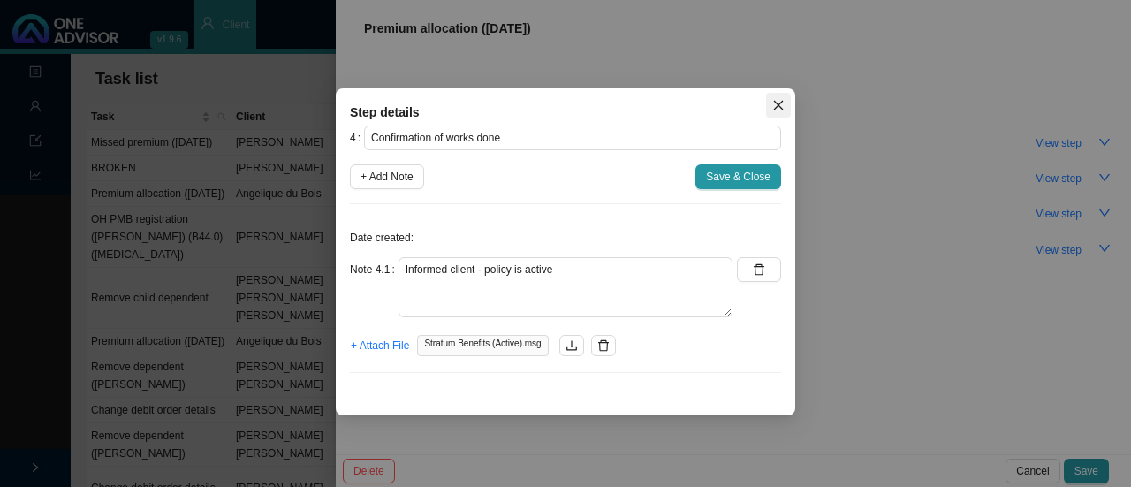
click at [777, 95] on button "Close" at bounding box center [778, 105] width 25 height 25
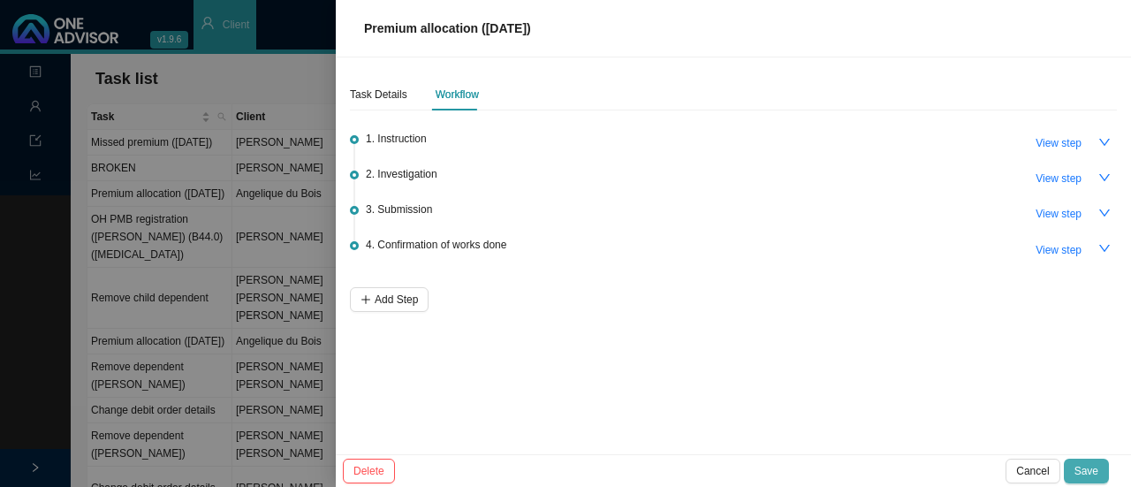
click at [1087, 470] on span "Save" at bounding box center [1086, 471] width 24 height 18
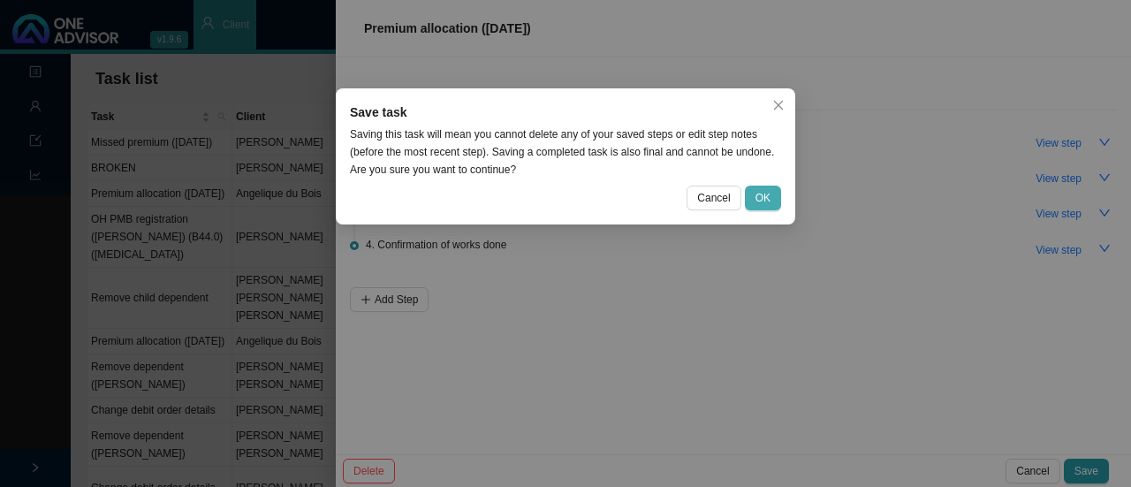
click at [767, 199] on span "OK" at bounding box center [762, 198] width 15 height 18
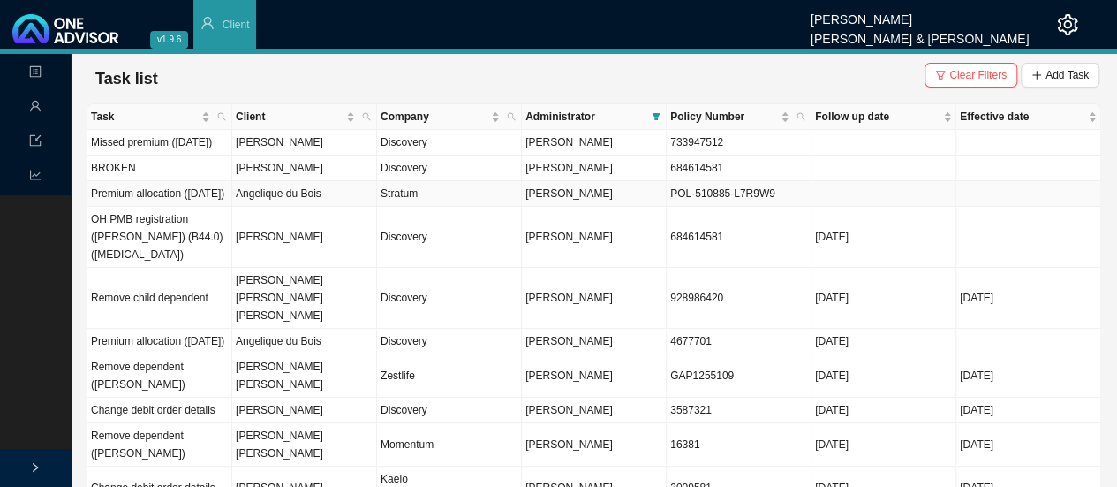
click at [299, 207] on td "Angelique du Bois" at bounding box center [304, 194] width 145 height 26
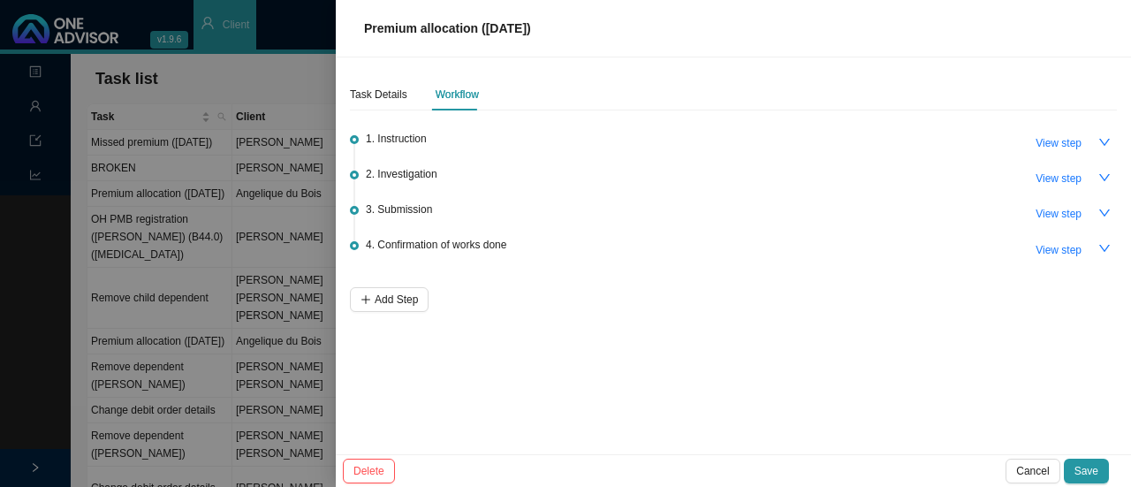
click at [923, 136] on div "1. Instruction View step" at bounding box center [741, 142] width 751 height 26
drag, startPoint x: 409, startPoint y: 147, endPoint x: 1036, endPoint y: 155, distance: 627.2
click at [1036, 155] on div "1. Instruction View step" at bounding box center [741, 142] width 751 height 26
click at [1062, 148] on span "View step" at bounding box center [1058, 143] width 46 height 18
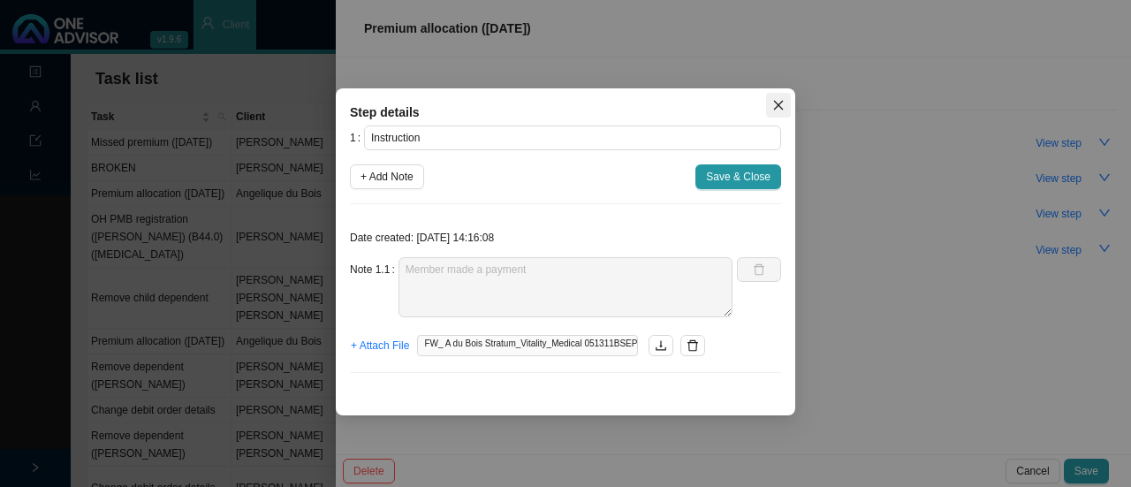
click at [779, 100] on icon "close" at bounding box center [778, 105] width 12 height 12
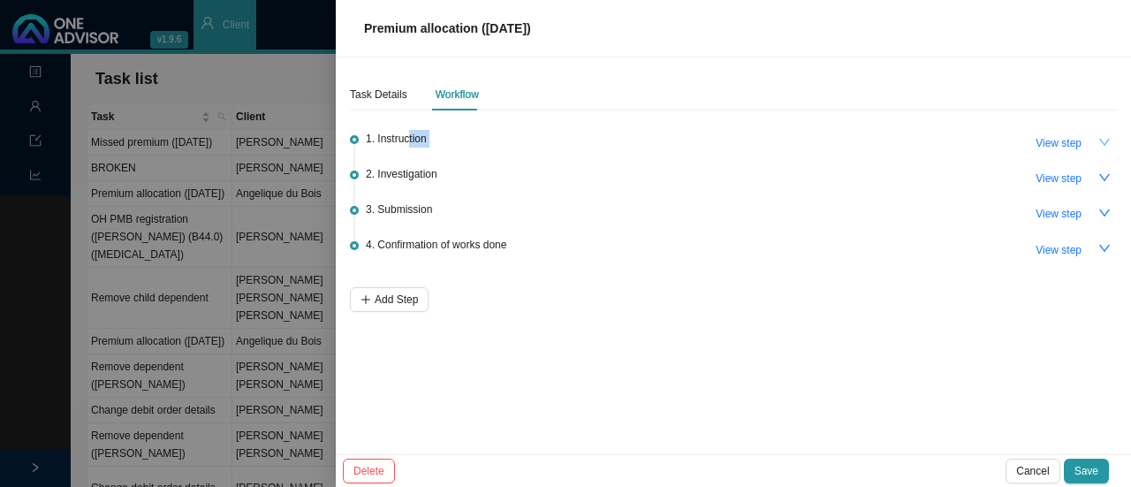
click at [1101, 147] on icon "down" at bounding box center [1104, 142] width 12 height 12
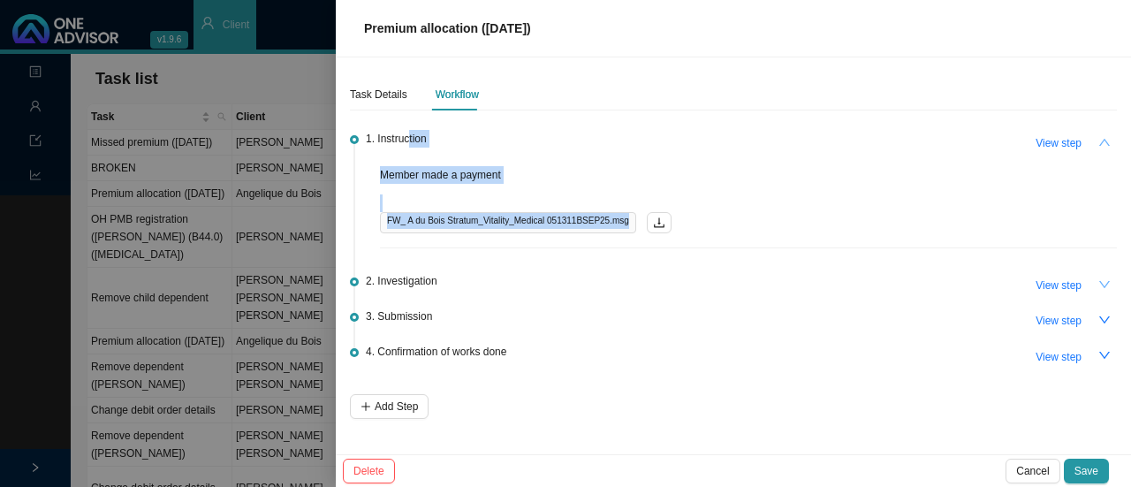
click at [1106, 288] on icon "down" at bounding box center [1104, 284] width 12 height 12
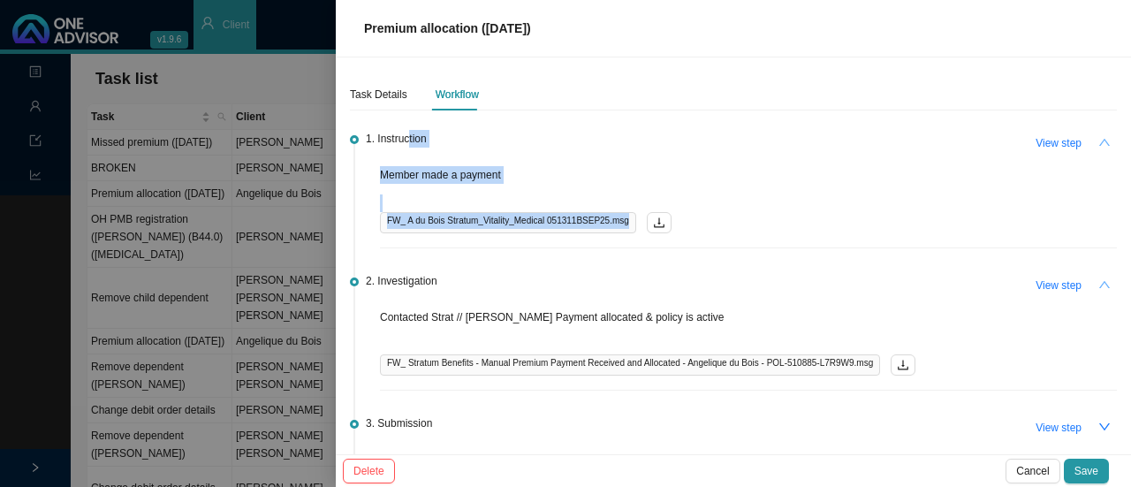
scroll to position [83, 0]
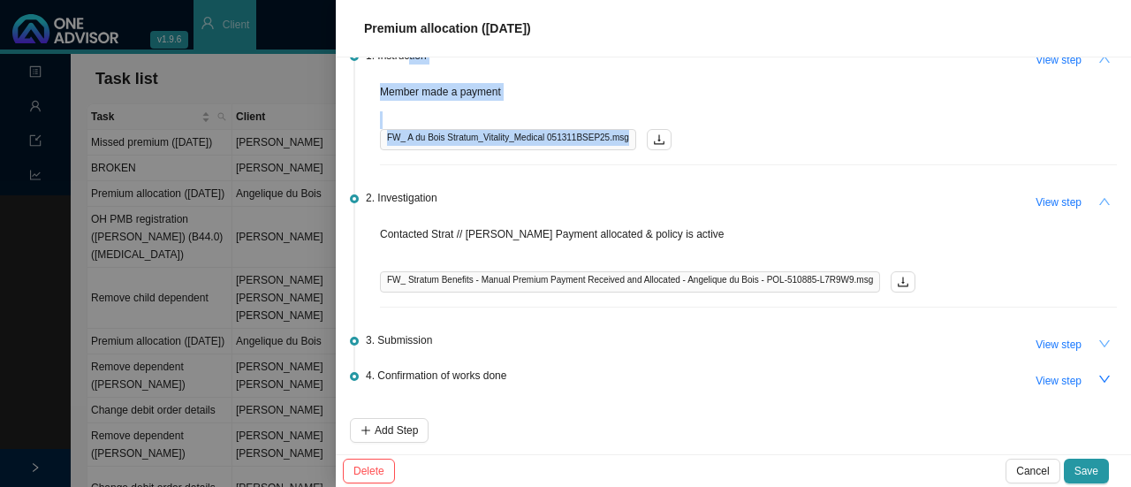
click at [1098, 339] on icon "down" at bounding box center [1104, 343] width 12 height 12
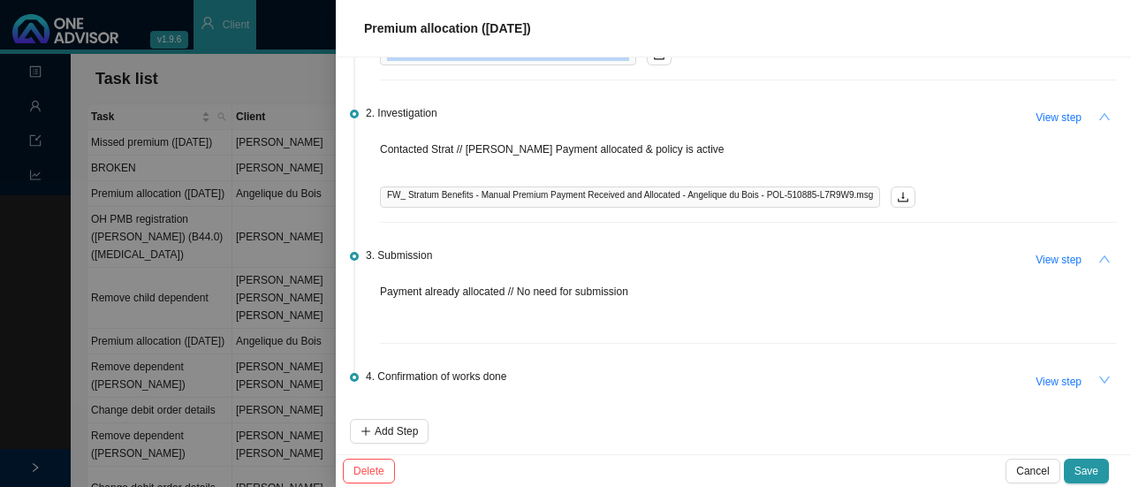
click at [1098, 377] on icon "down" at bounding box center [1104, 380] width 12 height 12
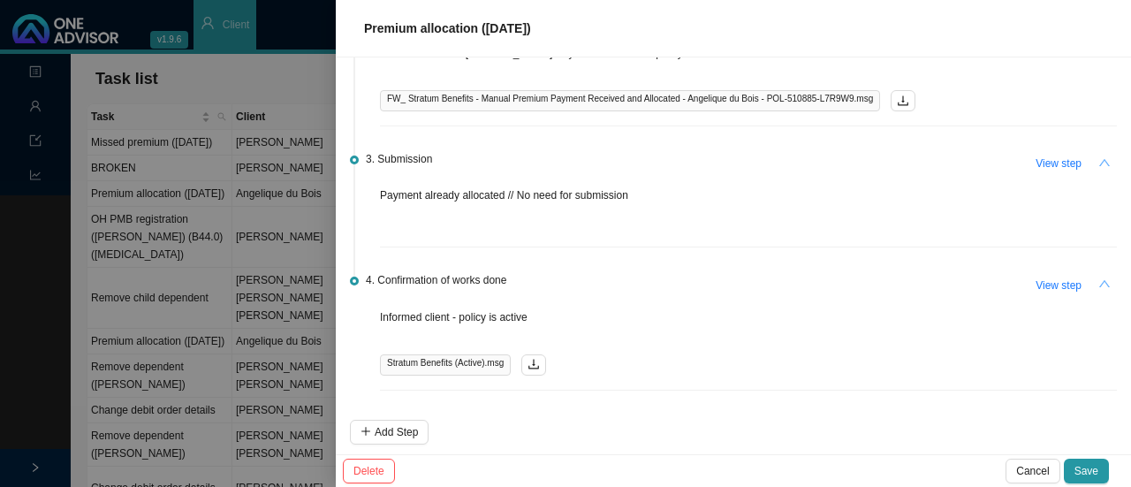
scroll to position [0, 0]
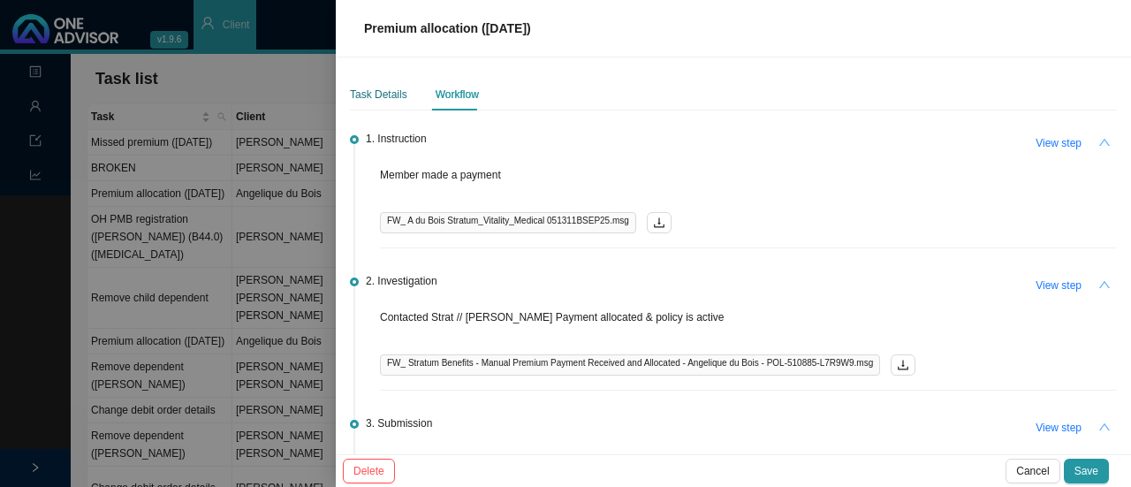
click at [375, 93] on div "Task Details" at bounding box center [378, 95] width 57 height 18
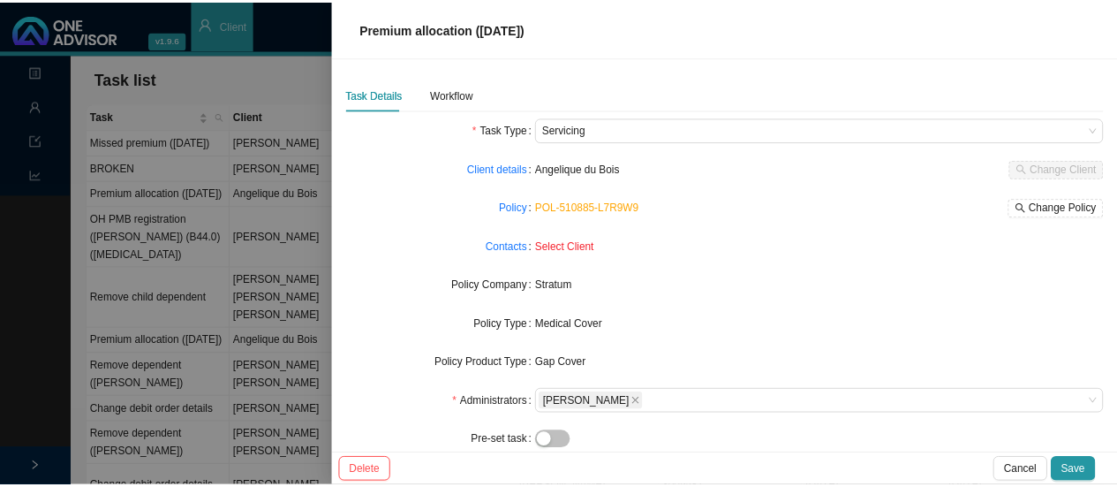
scroll to position [182, 0]
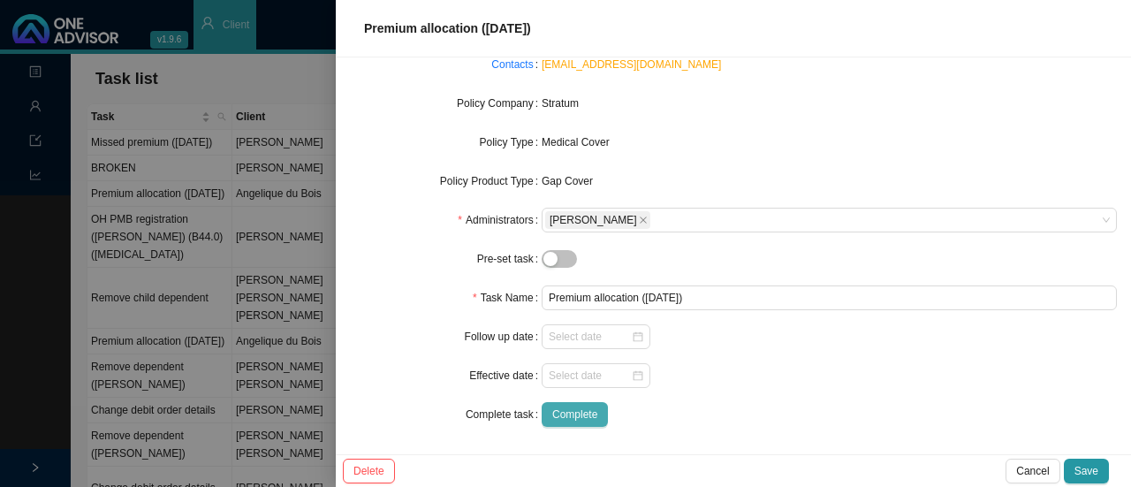
click at [556, 414] on span "Complete" at bounding box center [574, 414] width 45 height 18
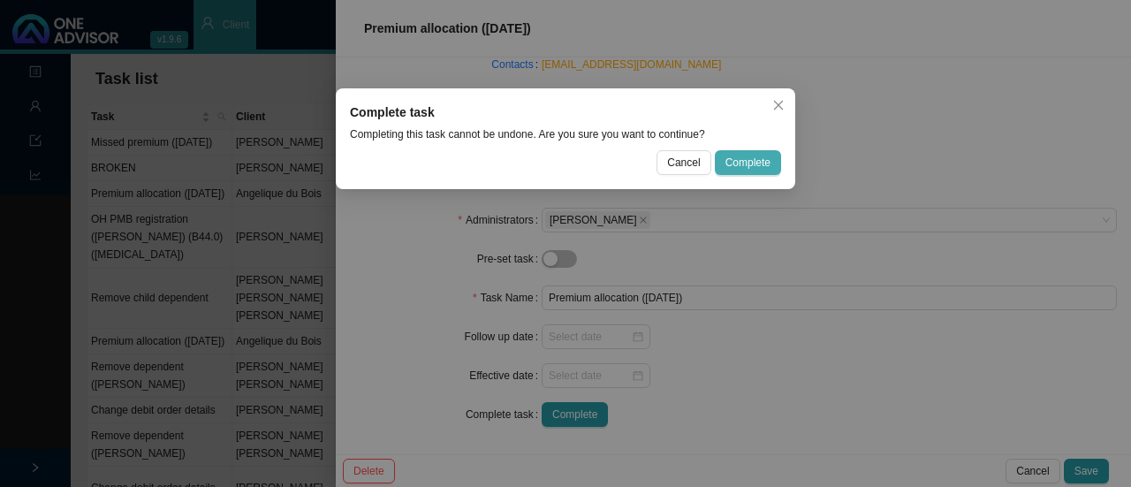
click at [747, 160] on span "Complete" at bounding box center [747, 163] width 45 height 18
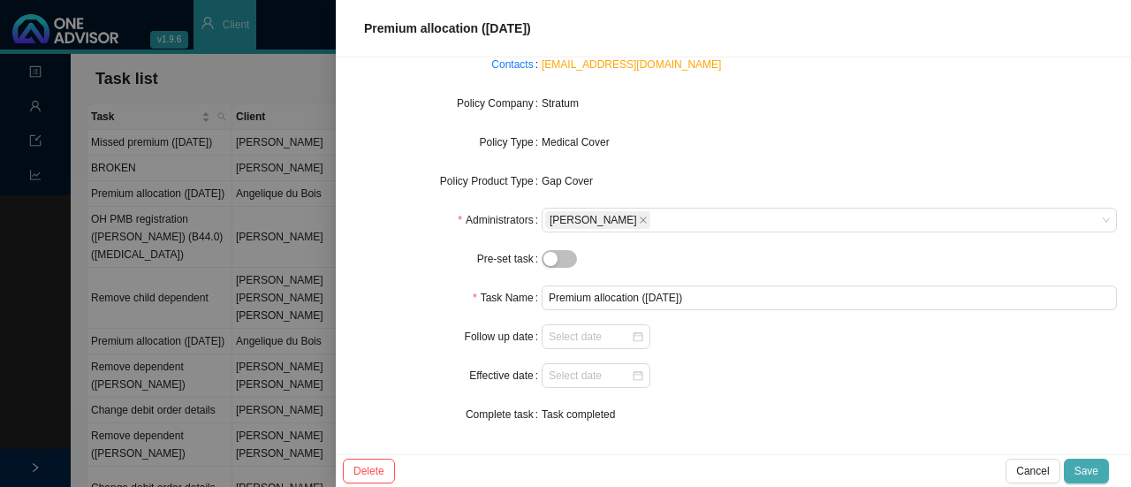
click at [1086, 467] on span "Save" at bounding box center [1086, 471] width 24 height 18
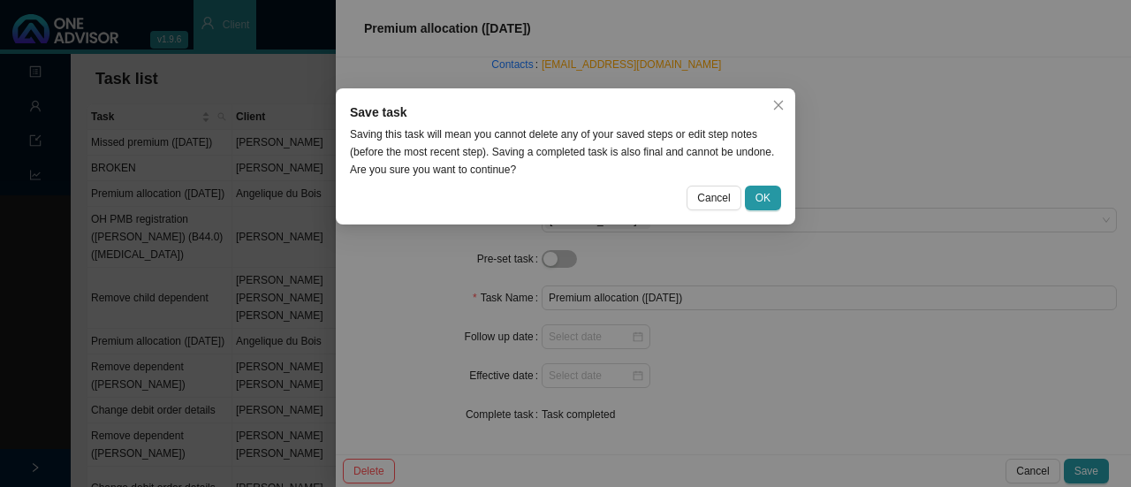
click at [783, 192] on div "Save task Saving this task will mean you cannot delete any of your saved steps …" at bounding box center [565, 156] width 459 height 136
click at [763, 196] on span "OK" at bounding box center [762, 198] width 15 height 18
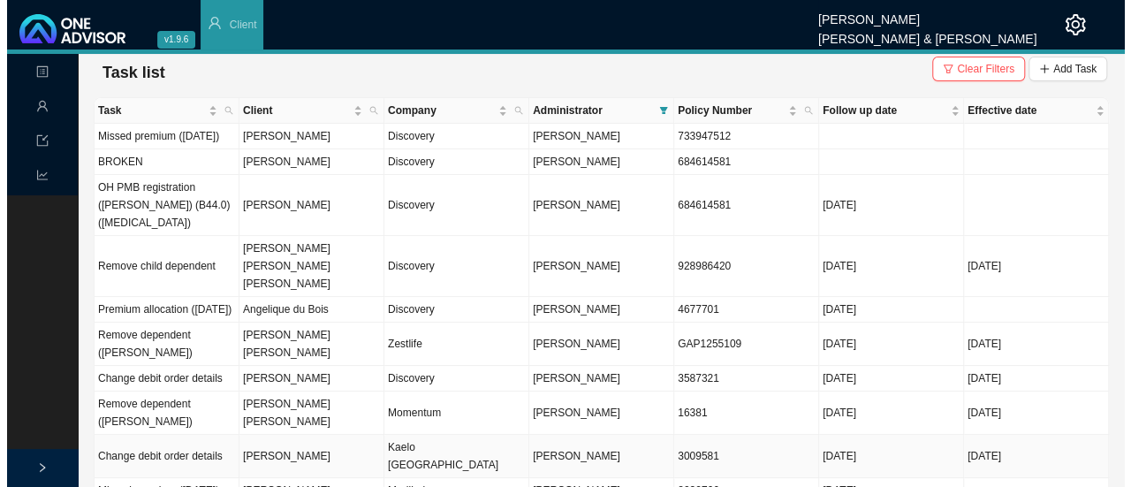
scroll to position [0, 0]
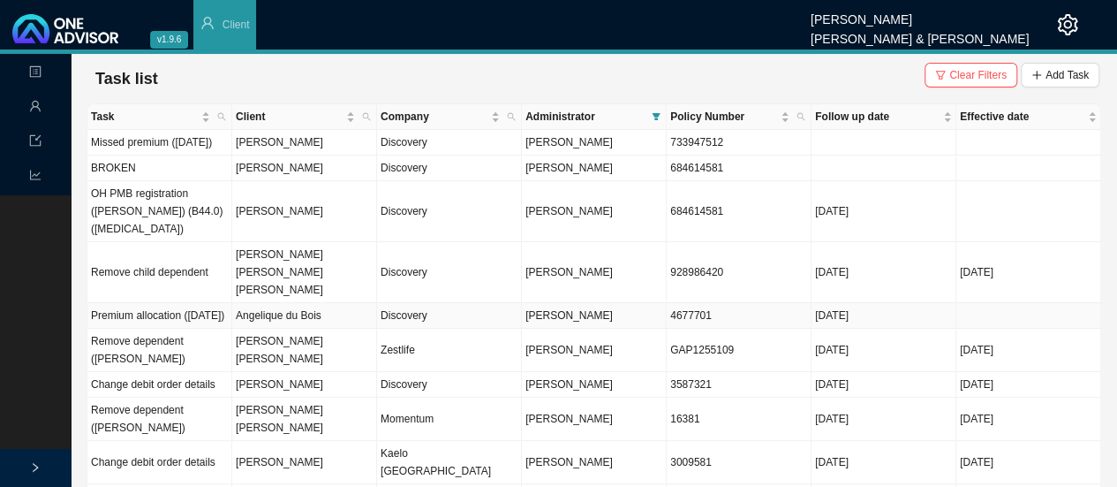
click at [445, 303] on td "Discovery" at bounding box center [449, 316] width 145 height 26
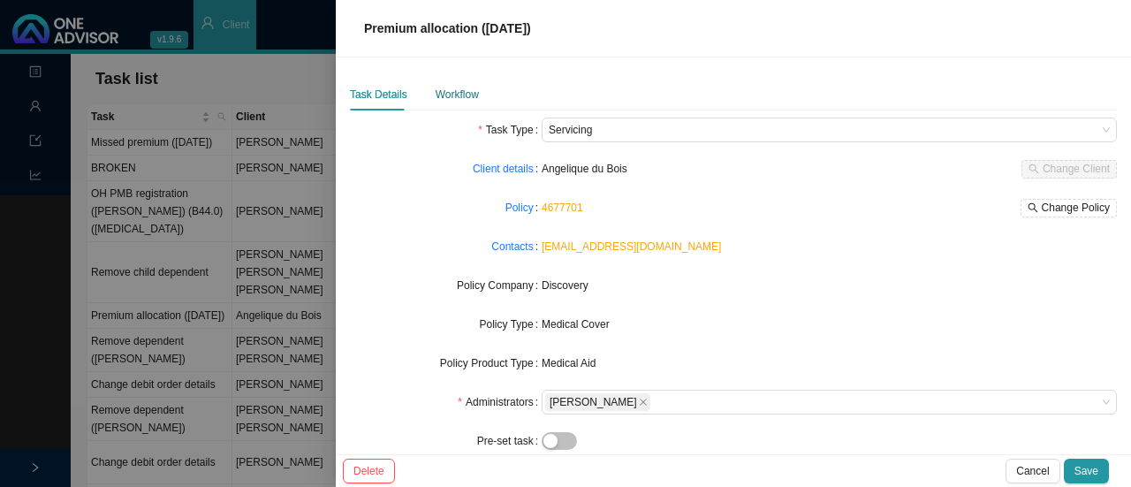
click at [446, 96] on div "Workflow" at bounding box center [456, 95] width 43 height 18
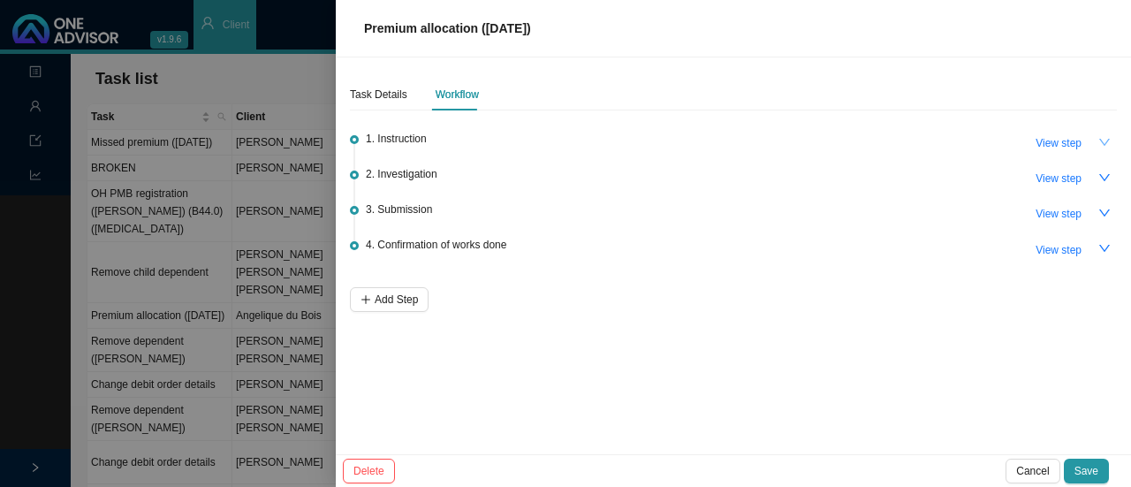
click at [1105, 137] on icon "down" at bounding box center [1104, 142] width 12 height 12
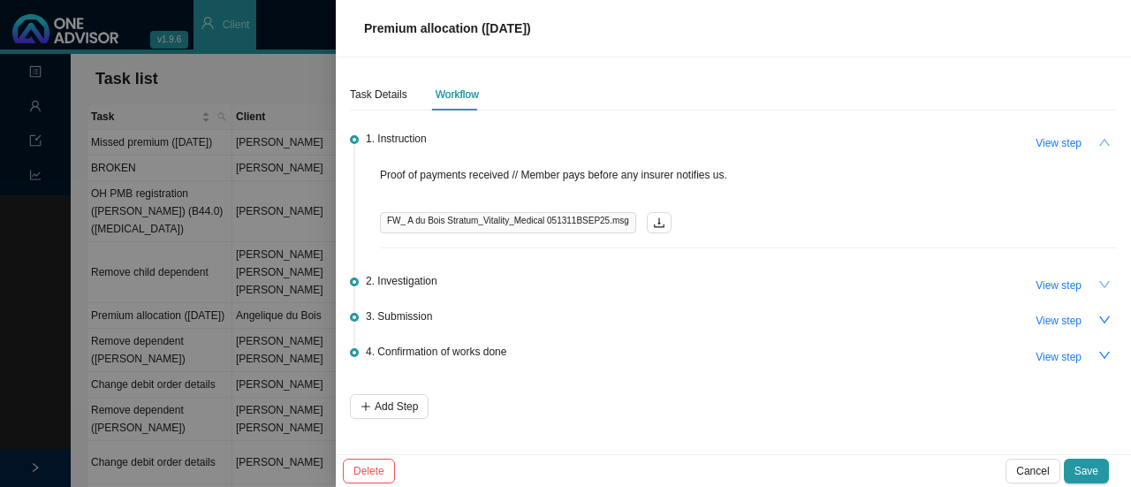
click at [1109, 284] on icon "down" at bounding box center [1104, 284] width 12 height 12
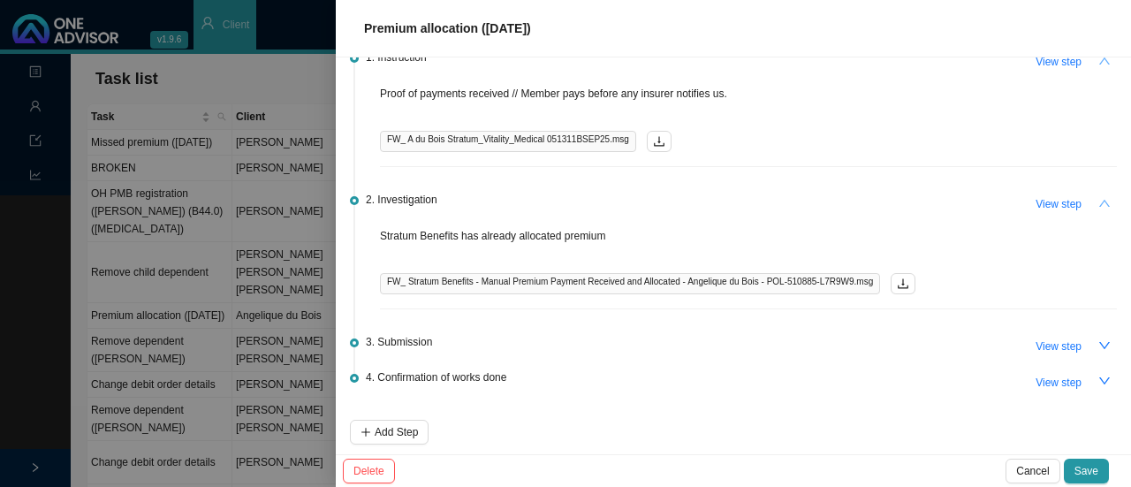
scroll to position [83, 0]
click at [1076, 338] on button "View step" at bounding box center [1058, 344] width 67 height 25
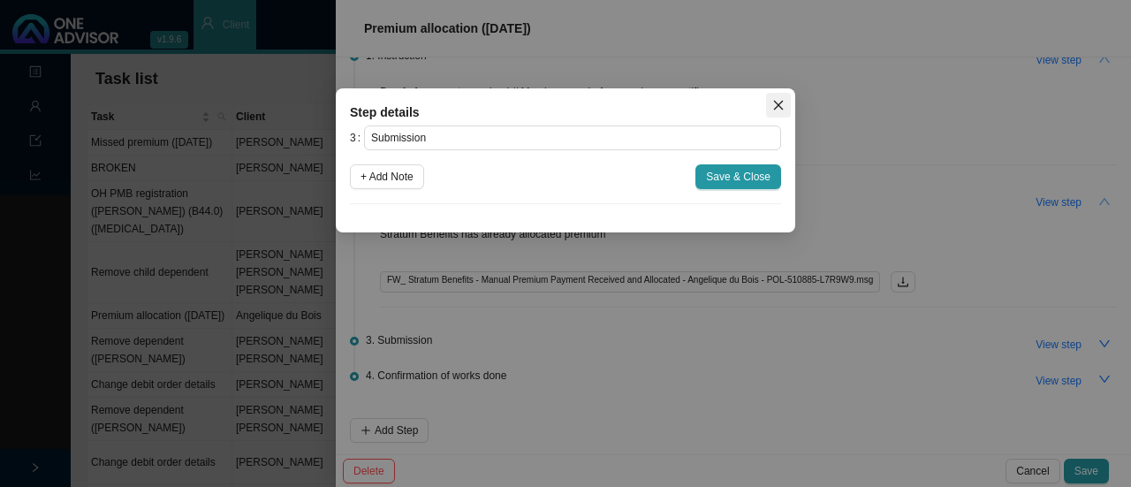
click at [783, 106] on icon "close" at bounding box center [778, 105] width 12 height 12
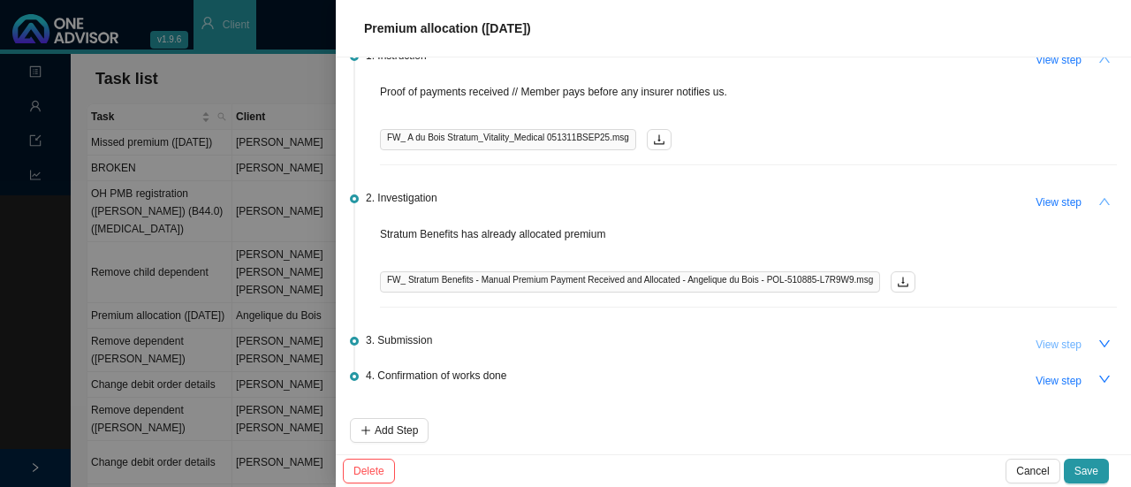
click at [1066, 336] on span "View step" at bounding box center [1058, 345] width 46 height 18
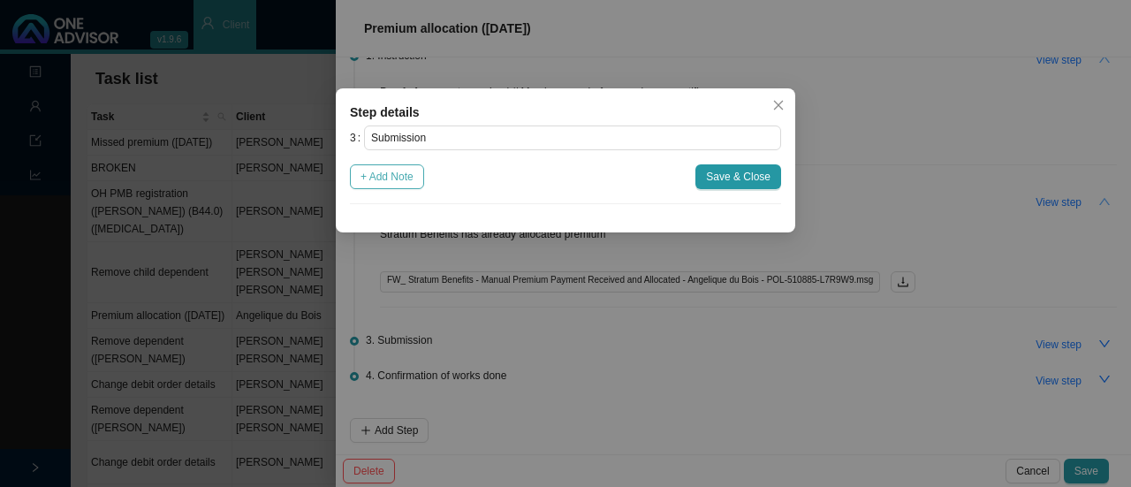
drag, startPoint x: 352, startPoint y: 153, endPoint x: 371, endPoint y: 172, distance: 27.5
click at [371, 172] on div "3 Submission + Add Note Save & Close" at bounding box center [565, 164] width 431 height 79
click at [371, 172] on span "+ Add Note" at bounding box center [386, 177] width 53 height 18
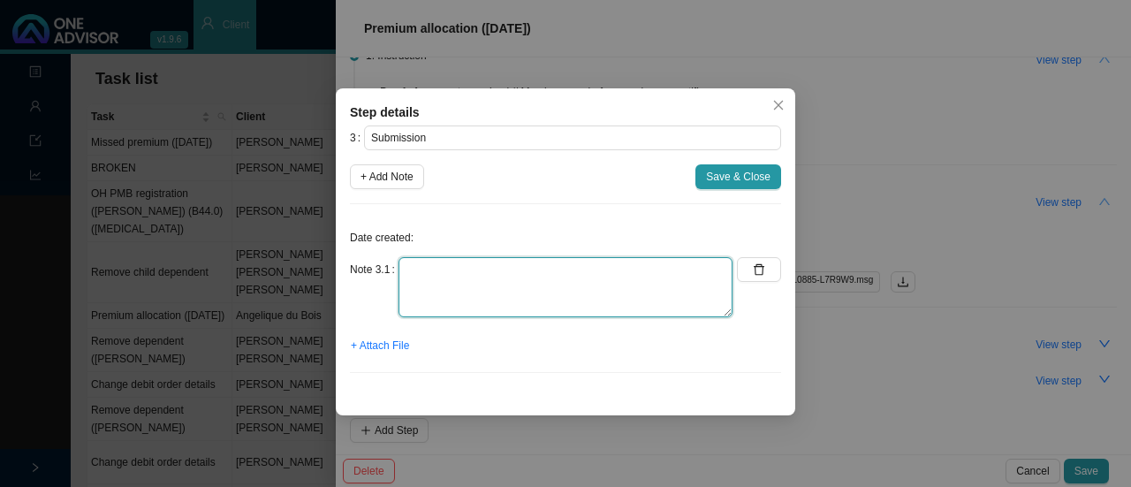
click at [475, 263] on textarea at bounding box center [565, 287] width 334 height 60
type textarea "No submission - Payment has already been allocated"
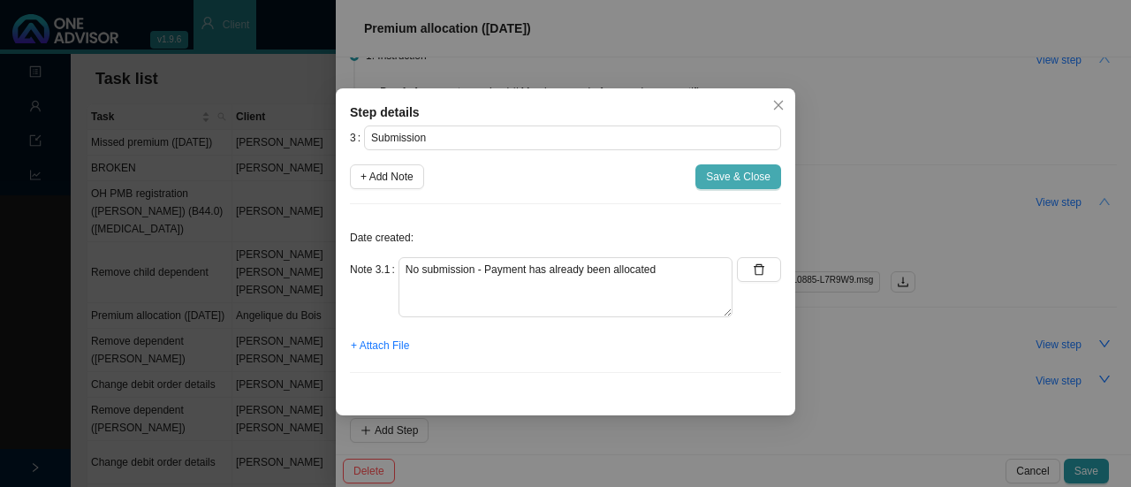
click at [730, 178] on span "Save & Close" at bounding box center [738, 177] width 64 height 18
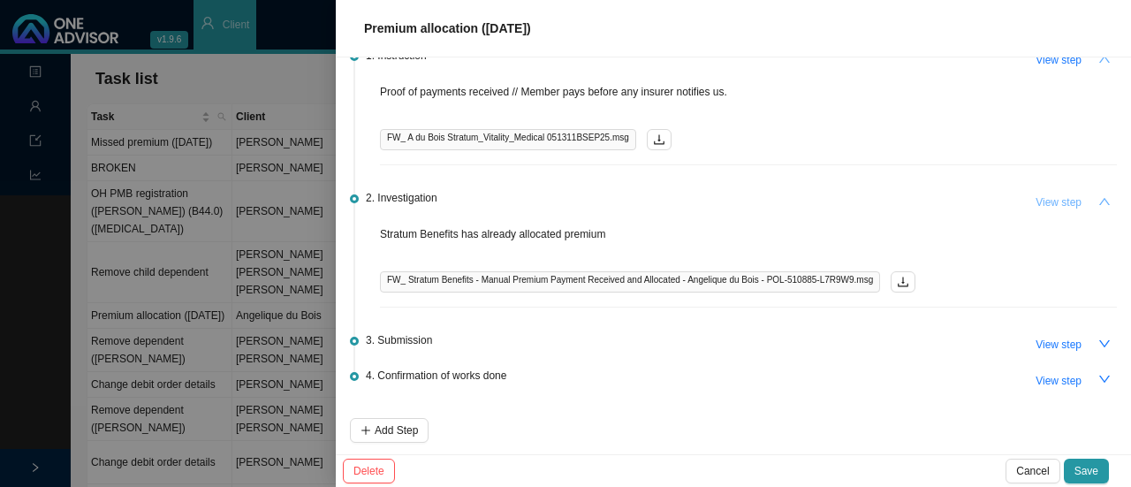
click at [1047, 202] on span "View step" at bounding box center [1058, 202] width 46 height 18
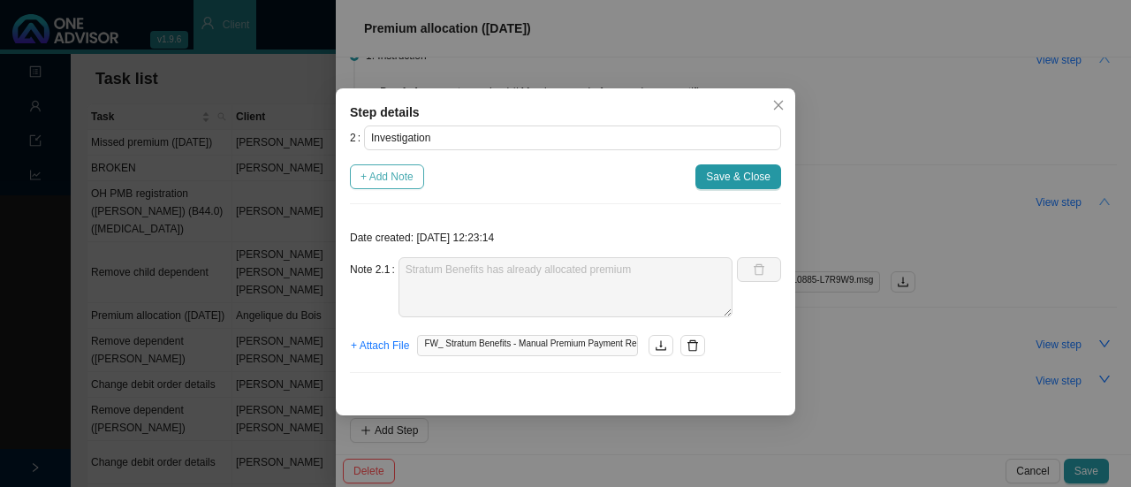
click at [387, 170] on span "+ Add Note" at bounding box center [386, 177] width 53 height 18
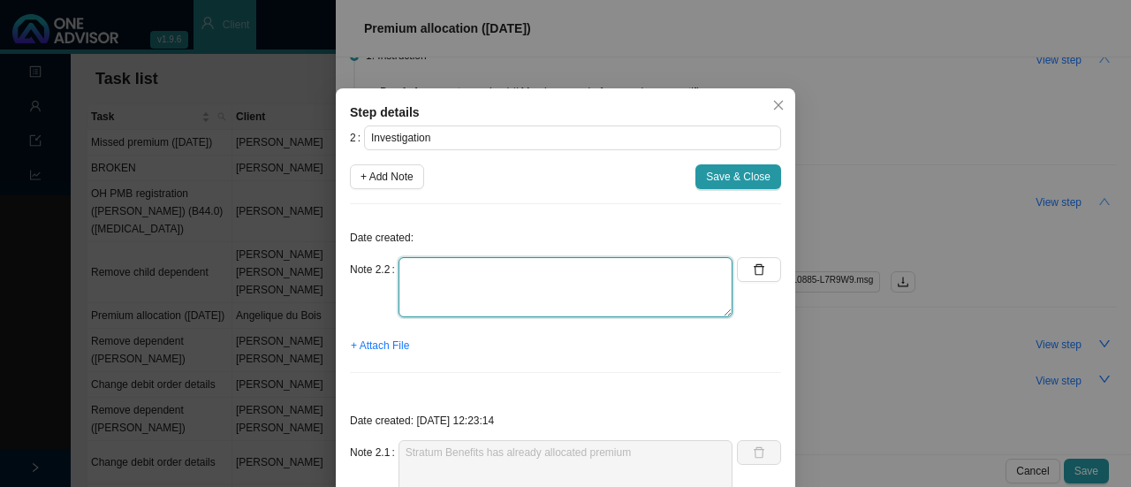
click at [436, 280] on textarea at bounding box center [565, 287] width 334 height 60
type textarea "D"
type textarea "Ignore / Delete Note 2.1 - Attached the wrong information"
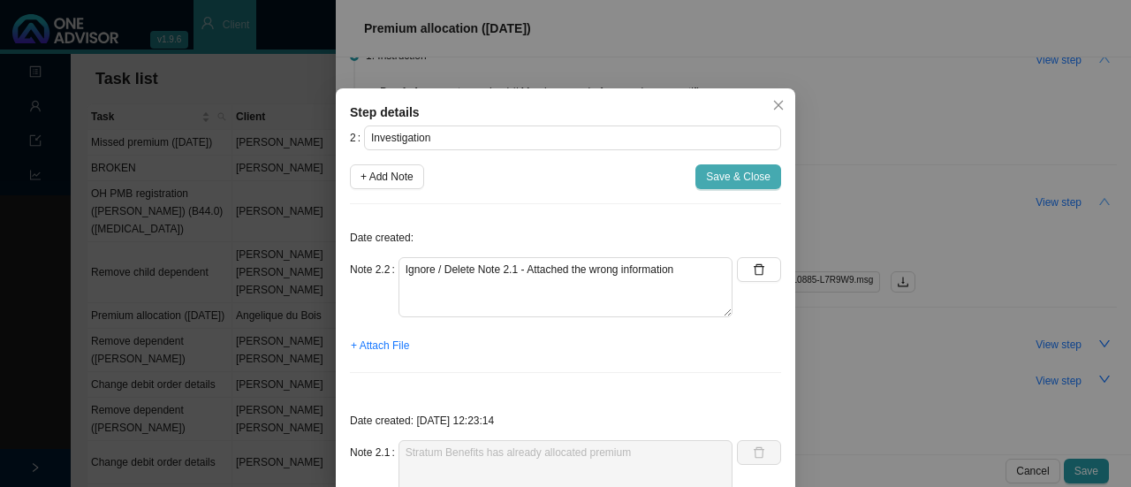
click at [709, 174] on span "Save & Close" at bounding box center [738, 177] width 64 height 18
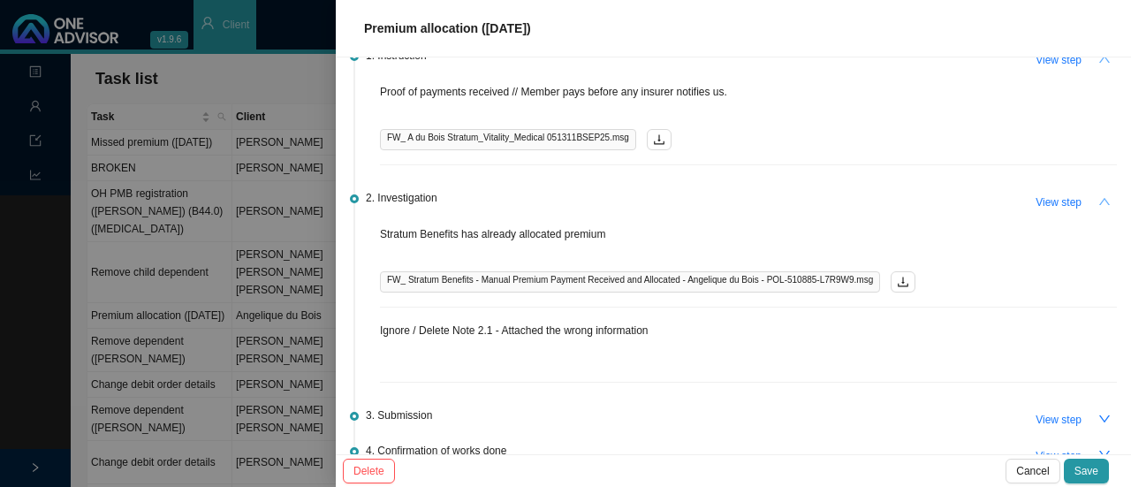
scroll to position [0, 0]
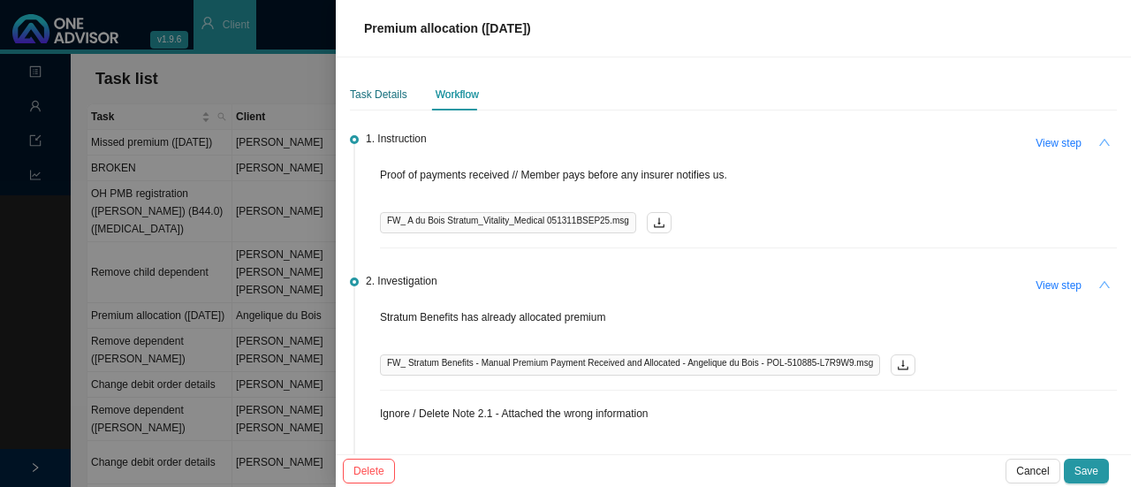
click at [372, 96] on div "Task Details" at bounding box center [378, 95] width 57 height 18
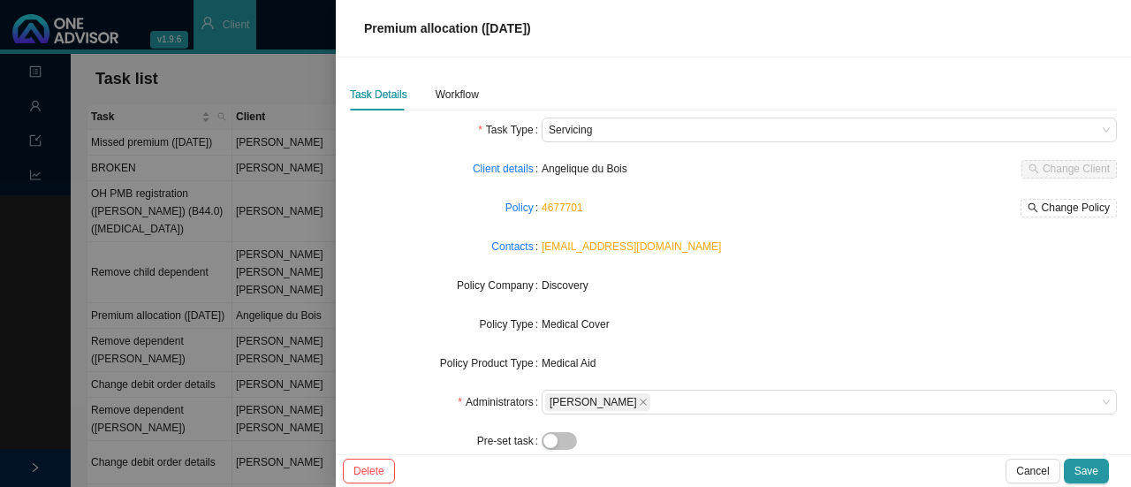
scroll to position [182, 0]
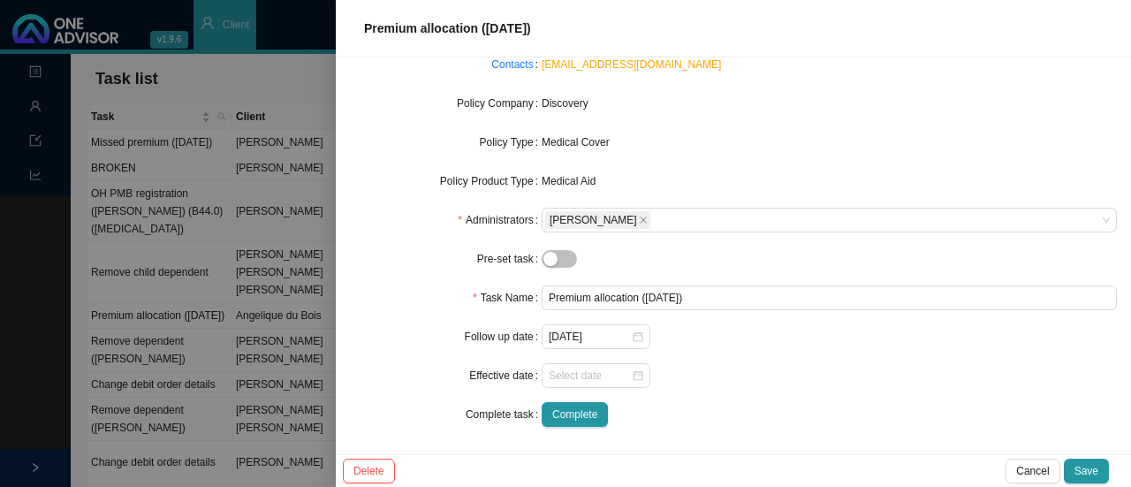
click at [625, 348] on div "2025-09-10" at bounding box center [828, 336] width 575 height 25
click at [633, 334] on icon "close-circle" at bounding box center [637, 336] width 11 height 11
click at [630, 337] on div at bounding box center [596, 337] width 95 height 18
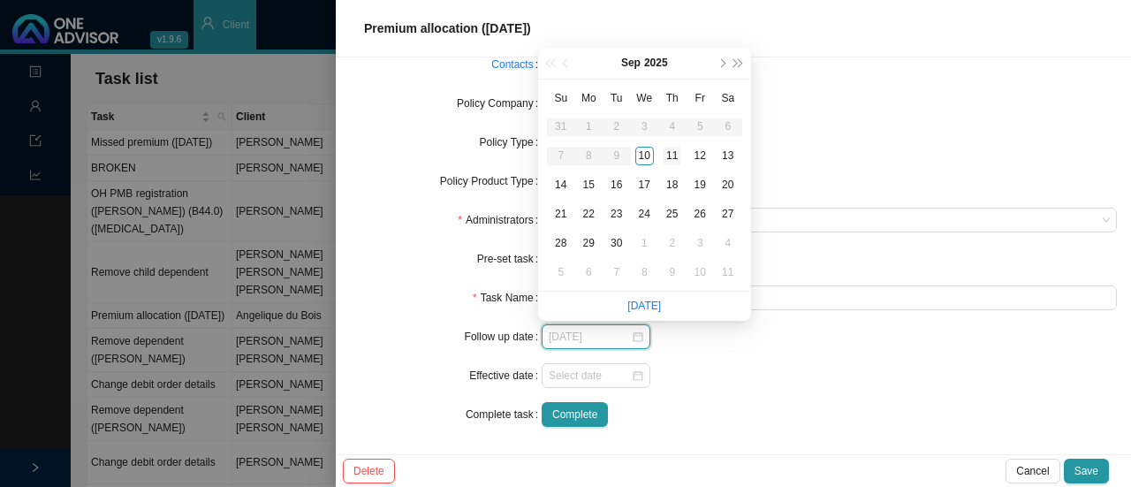
type input "2025-09-11"
click at [677, 151] on div "11" at bounding box center [671, 156] width 19 height 19
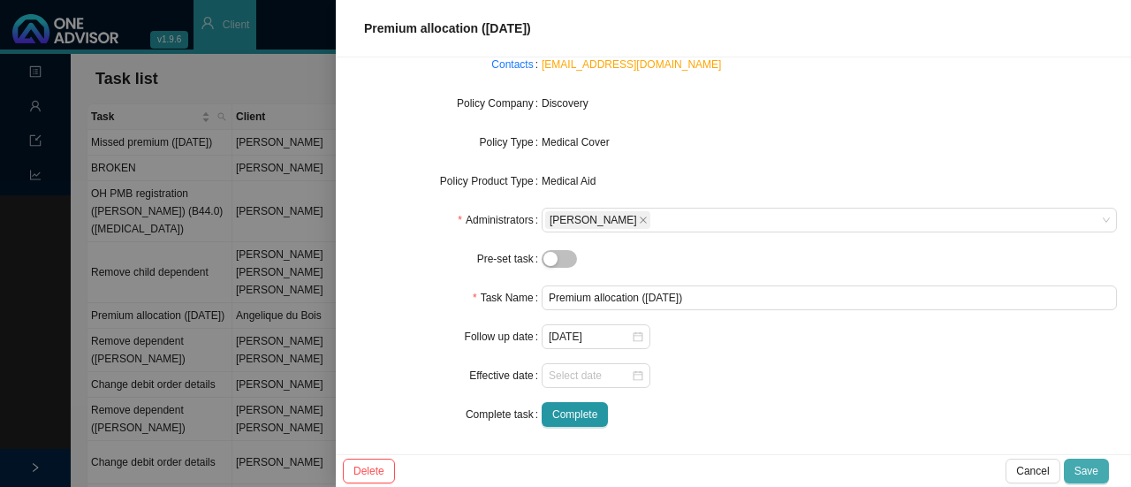
click at [1083, 466] on span "Save" at bounding box center [1086, 471] width 24 height 18
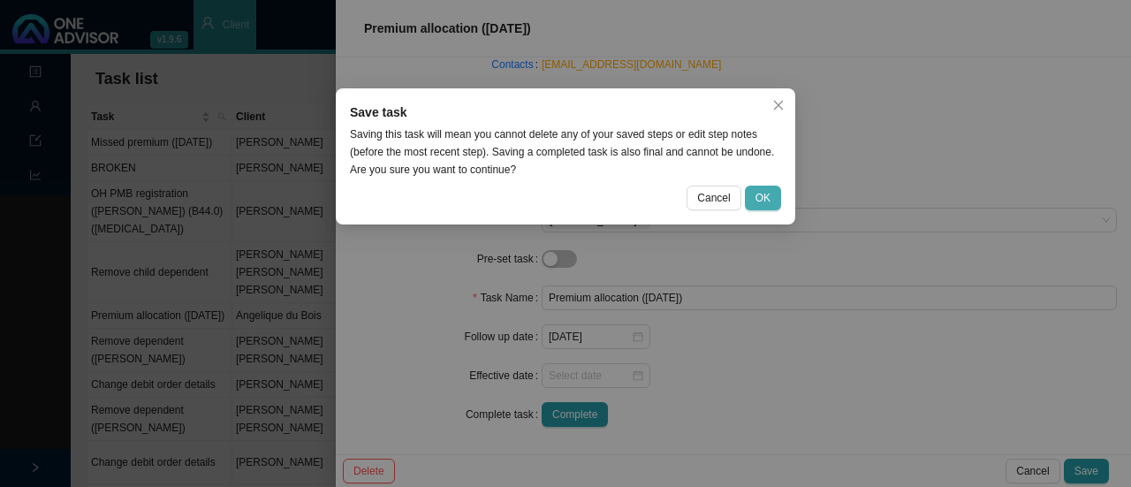
click at [759, 193] on span "OK" at bounding box center [762, 198] width 15 height 18
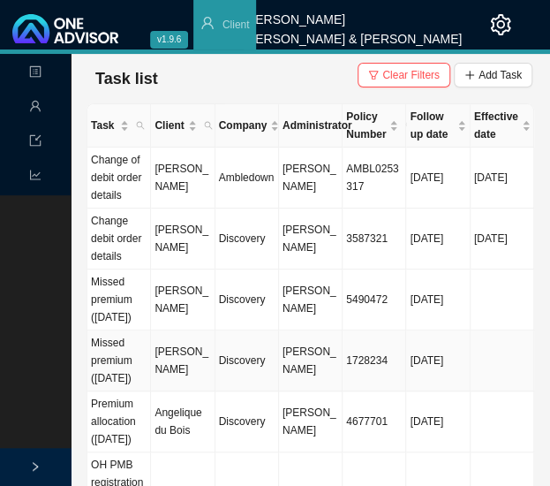
click at [249, 391] on td "Discovery" at bounding box center [248, 360] width 64 height 61
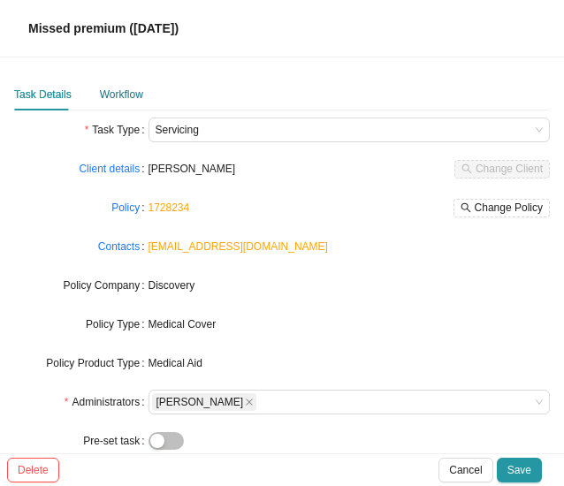
click at [109, 98] on div "Workflow" at bounding box center [121, 95] width 43 height 18
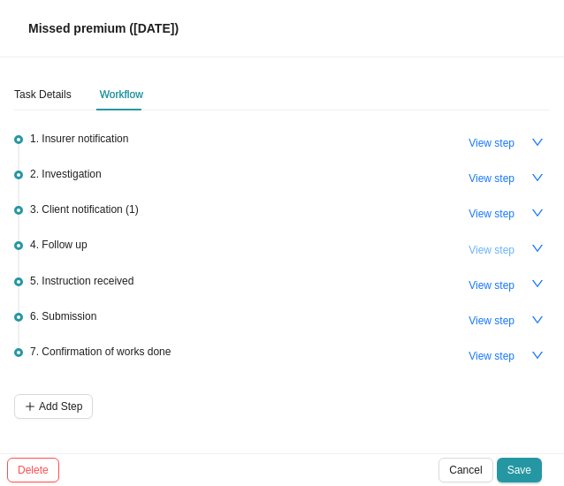
click at [481, 241] on span "View step" at bounding box center [491, 250] width 46 height 18
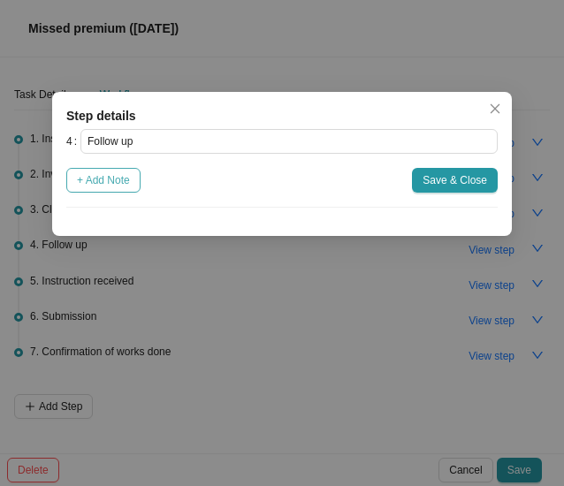
click at [96, 179] on span "+ Add Note" at bounding box center [103, 180] width 53 height 18
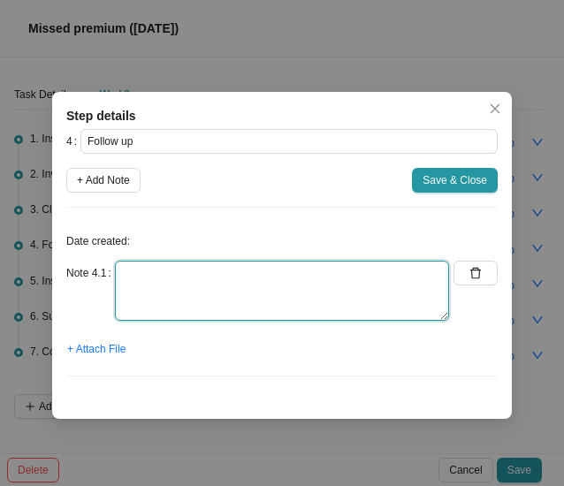
click at [129, 290] on textarea at bounding box center [282, 291] width 334 height 60
type textarea "c"
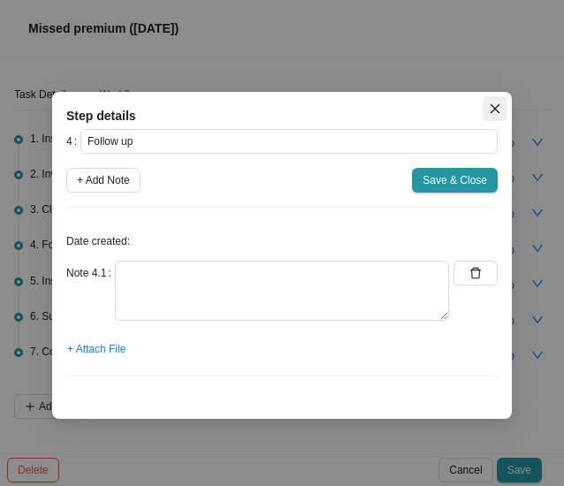
click at [500, 110] on icon "close" at bounding box center [494, 108] width 12 height 12
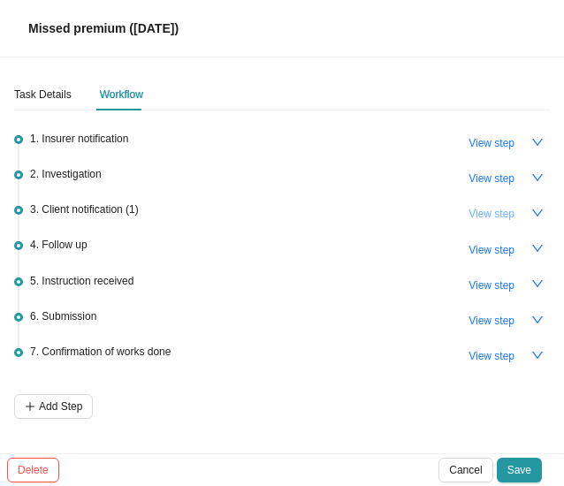
click at [492, 208] on span "View step" at bounding box center [491, 214] width 46 height 18
type input "Client notification (1)"
type textarea "Bank details sent to client"
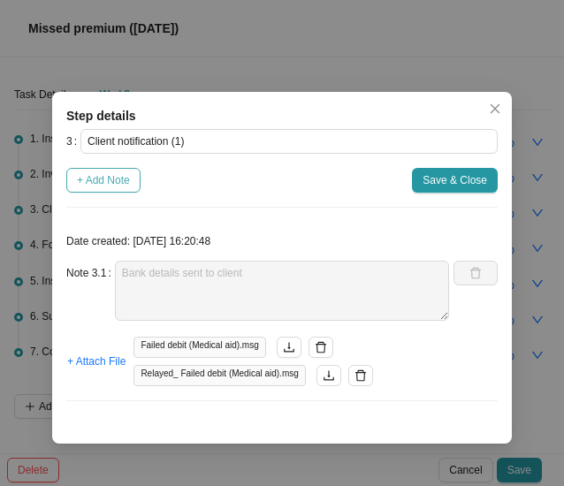
click at [102, 172] on span "+ Add Note" at bounding box center [103, 180] width 53 height 18
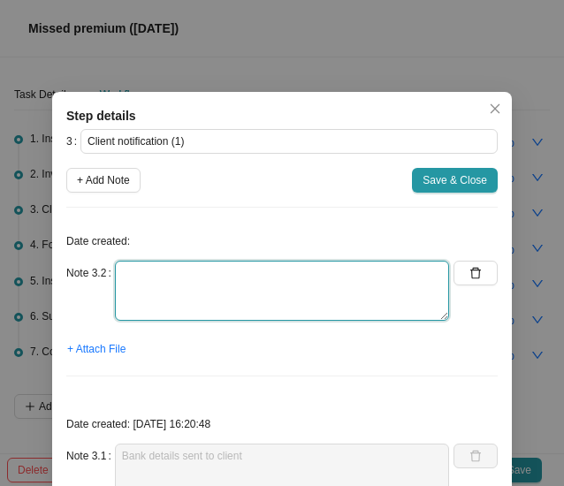
click at [154, 294] on textarea at bounding box center [282, 291] width 334 height 60
type textarea "Client has read email"
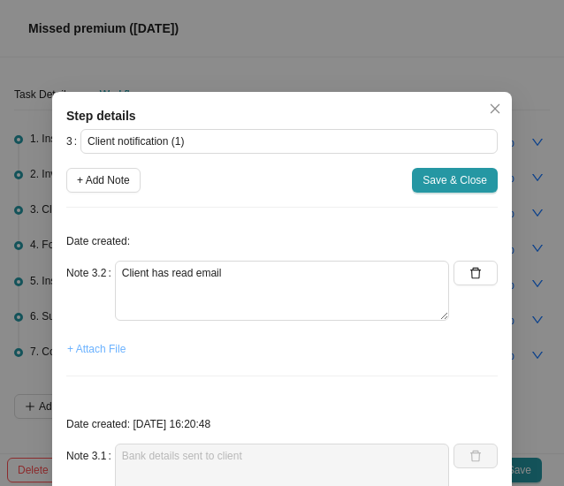
click at [95, 357] on button "+ Attach File" at bounding box center [96, 349] width 60 height 25
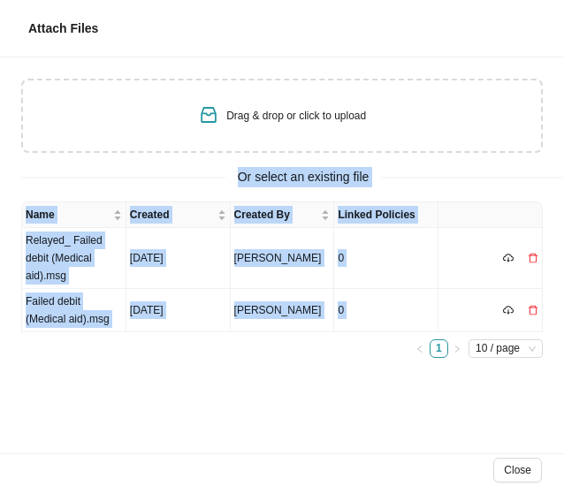
drag, startPoint x: 313, startPoint y: 485, endPoint x: 436, endPoint y: 130, distance: 376.0
click at [436, 130] on div "Drag & drop or click to upload Or select an existing file Name Created Created …" at bounding box center [282, 255] width 564 height 396
click at [436, 130] on div "Drag & drop or click to upload" at bounding box center [281, 116] width 521 height 74
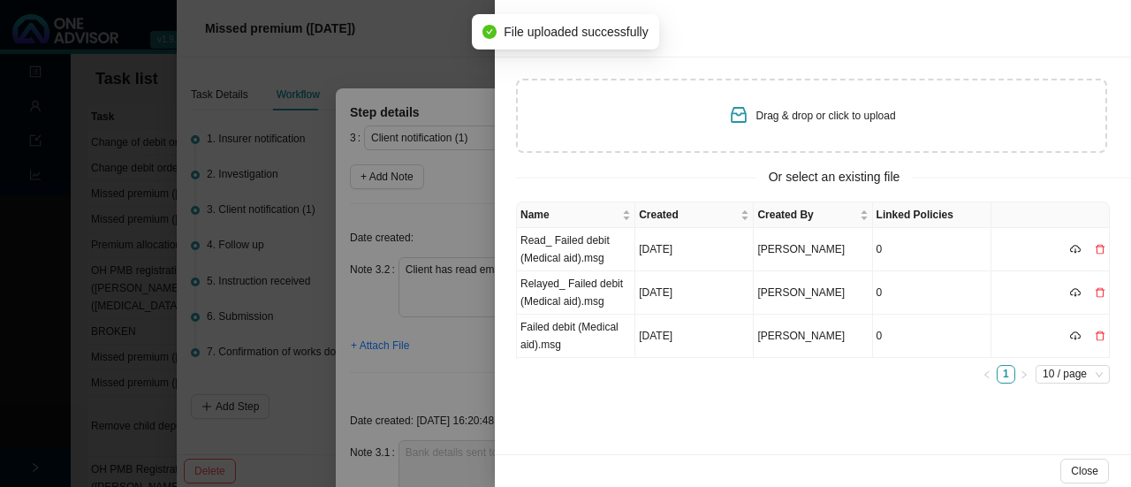
click at [726, 139] on div "Drag & drop or click to upload" at bounding box center [811, 116] width 591 height 74
click at [574, 241] on td "Read_ Failed debit (Medical aid).msg" at bounding box center [576, 249] width 118 height 43
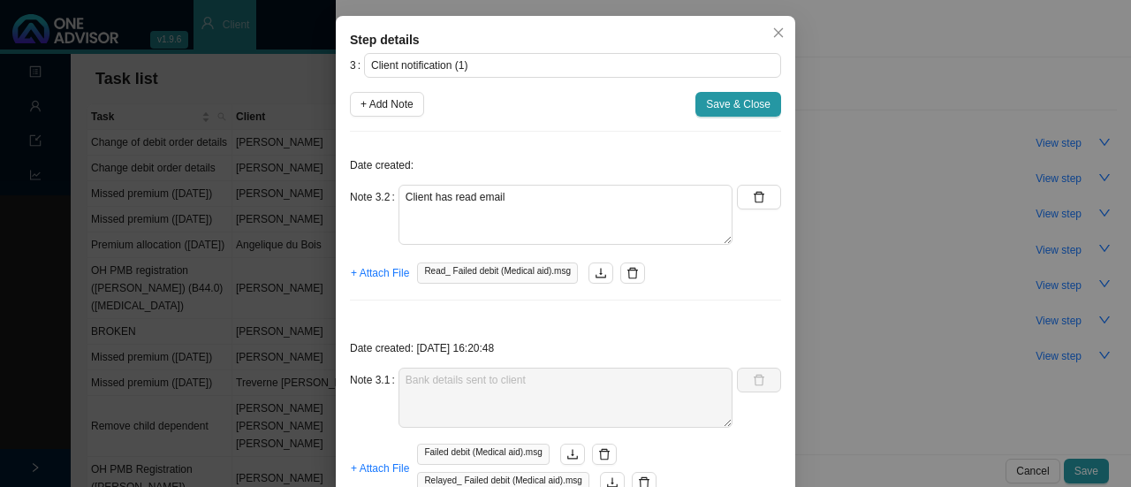
scroll to position [132, 0]
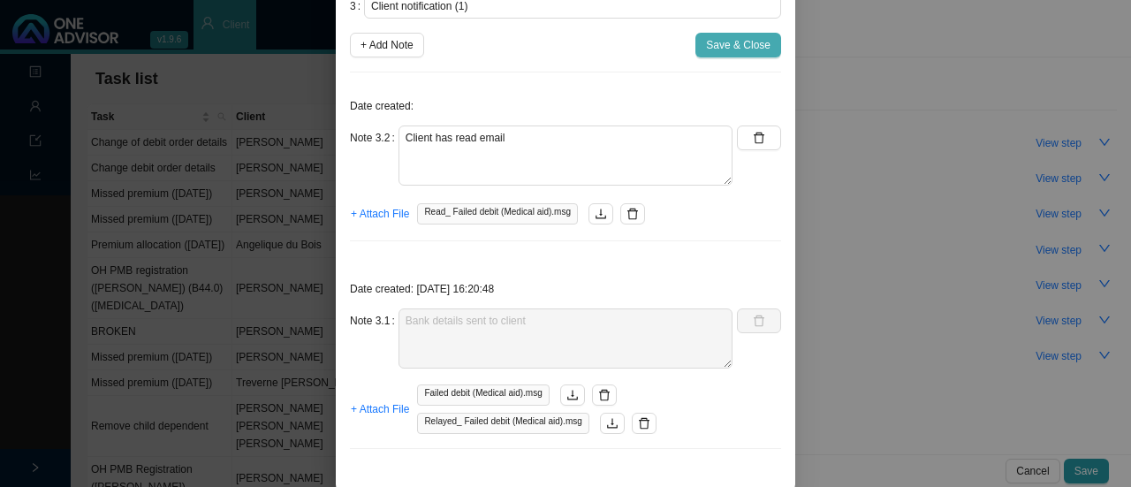
click at [722, 45] on span "Save & Close" at bounding box center [738, 45] width 64 height 18
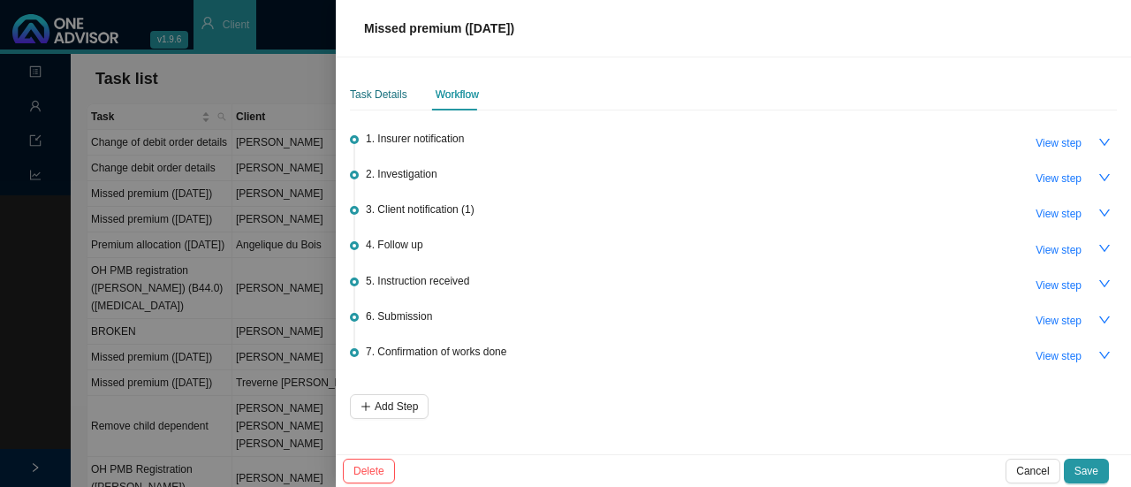
click at [373, 95] on div "Task Details" at bounding box center [378, 95] width 57 height 18
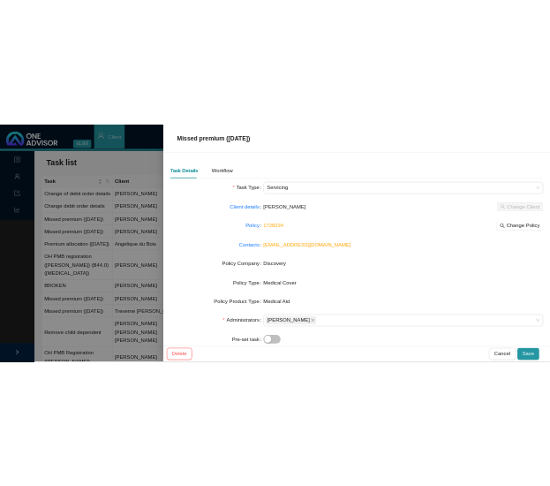
scroll to position [182, 0]
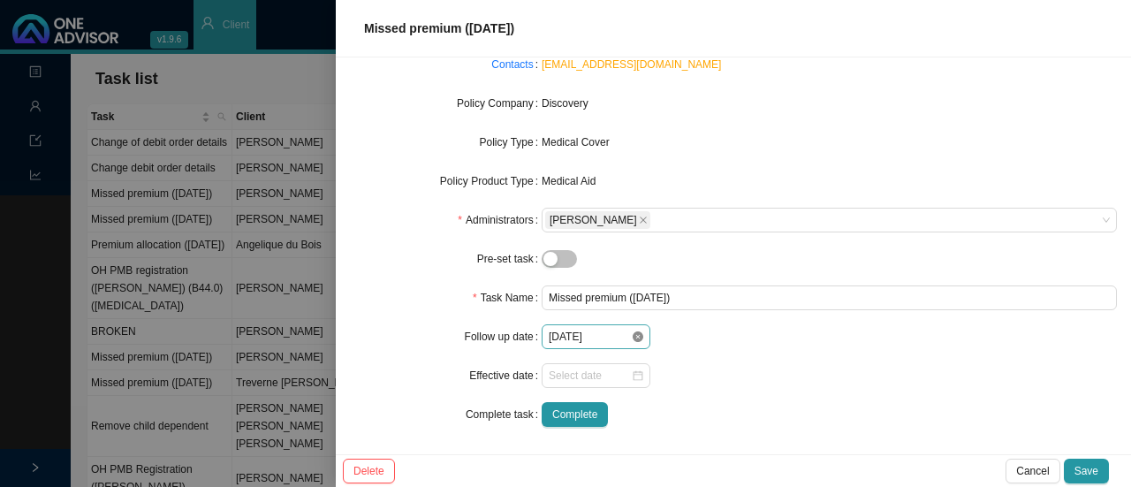
click at [633, 338] on icon "close-circle" at bounding box center [637, 336] width 11 height 11
click at [633, 338] on div at bounding box center [596, 337] width 95 height 18
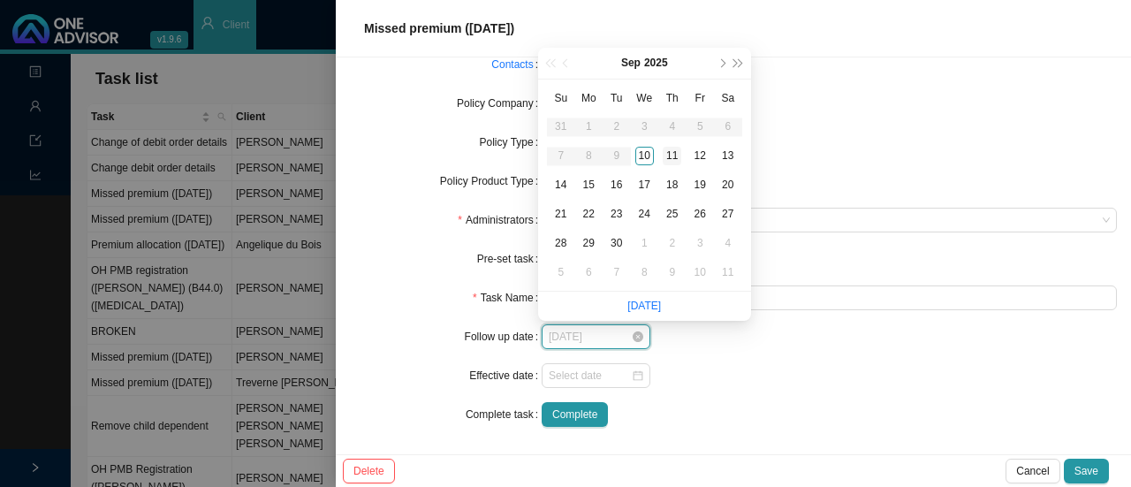
type input "2025-09-11"
click at [670, 148] on div "11" at bounding box center [671, 156] width 19 height 19
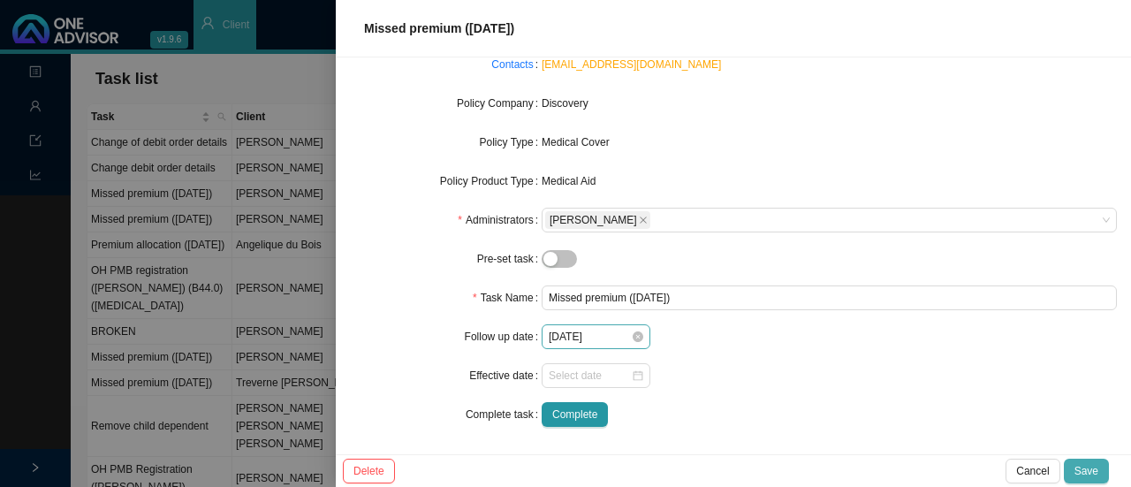
click at [1086, 478] on span "Save" at bounding box center [1086, 471] width 24 height 18
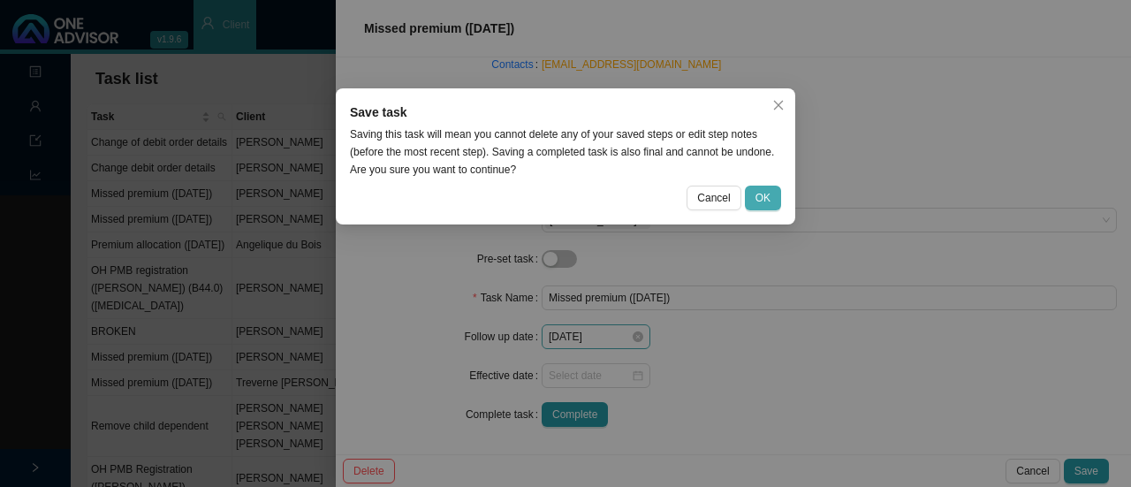
click at [767, 193] on span "OK" at bounding box center [762, 198] width 15 height 18
